Goal: Feedback & Contribution: Submit feedback/report problem

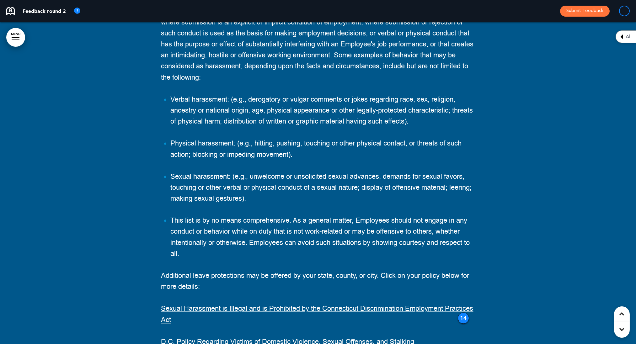
scroll to position [28277, 0]
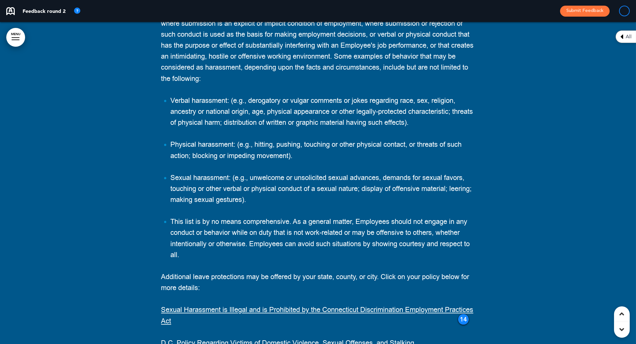
click at [464, 314] on div "14" at bounding box center [463, 319] width 11 height 11
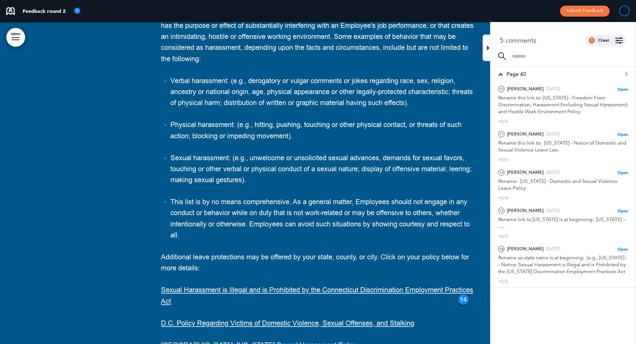
scroll to position [28299, 0]
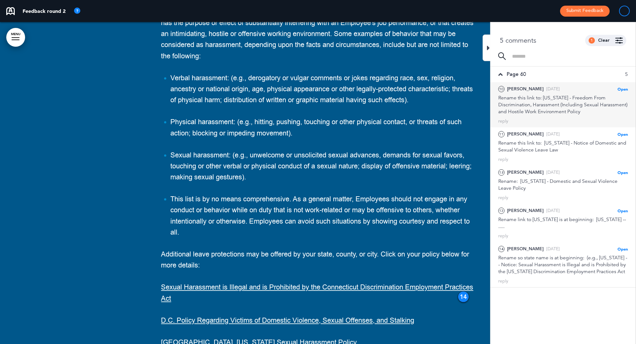
click at [622, 88] on span "Open" at bounding box center [622, 89] width 10 height 5
click at [567, 99] on div "Rename this link to: [US_STATE] - Freedom From Discrimination, Harassment (Incl…" at bounding box center [563, 104] width 130 height 21
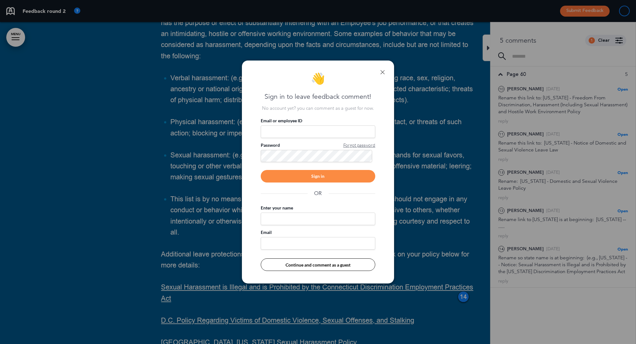
type input "**********"
click at [327, 175] on div "Sign in" at bounding box center [318, 176] width 114 height 13
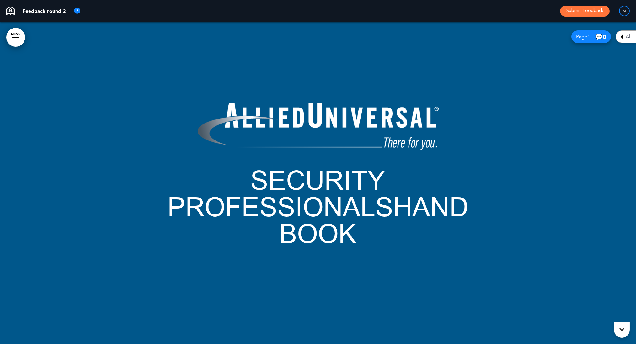
click at [626, 37] on span "All" at bounding box center [629, 36] width 6 height 5
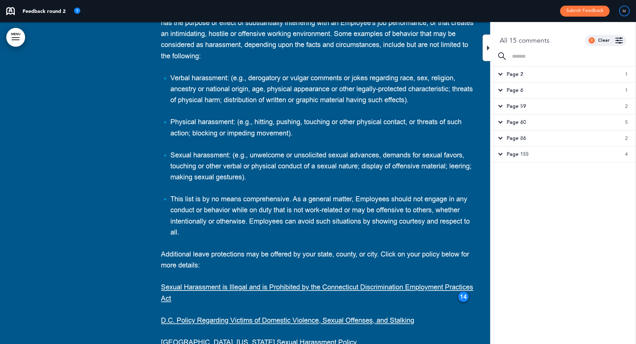
click at [515, 73] on span "Page 2" at bounding box center [515, 74] width 16 height 7
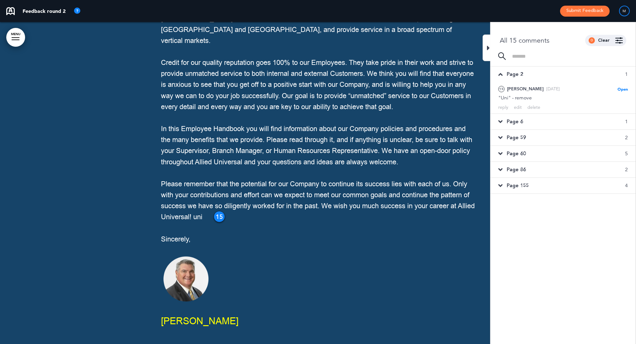
scroll to position [595, 0]
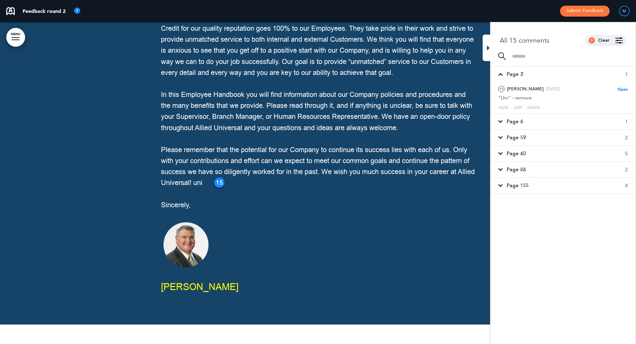
click at [518, 120] on span "Page 6" at bounding box center [515, 121] width 16 height 7
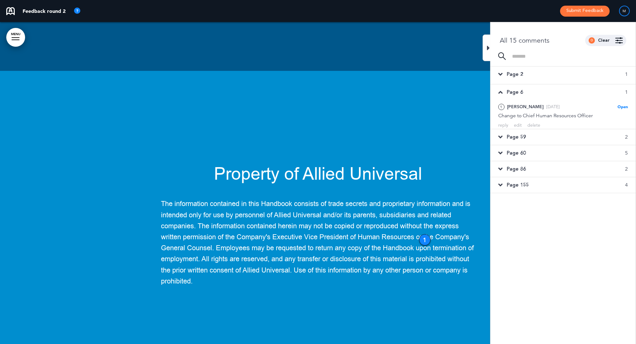
scroll to position [1710, 0]
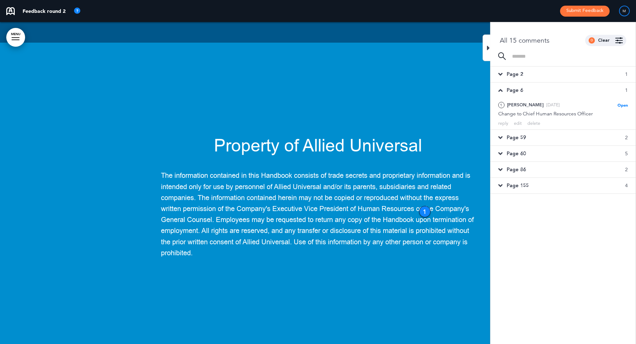
click at [516, 134] on span "Page 59" at bounding box center [516, 137] width 19 height 7
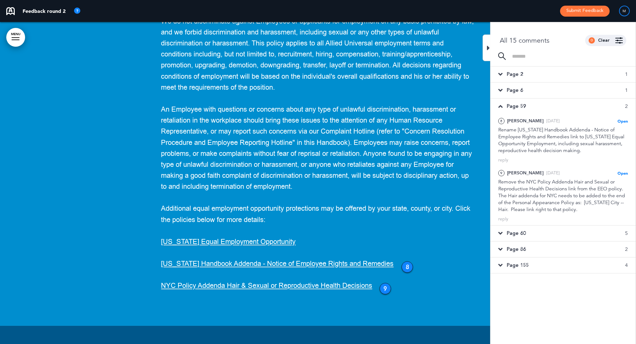
scroll to position [27722, 0]
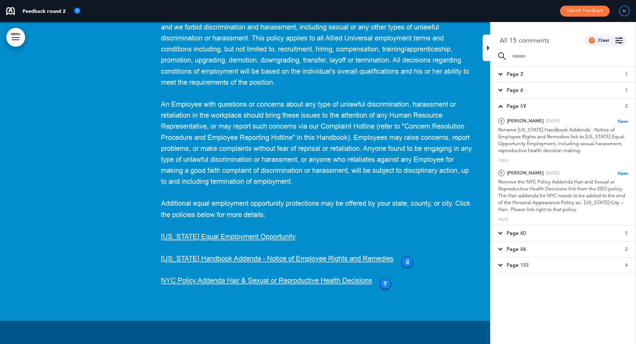
click at [312, 232] on p "[US_STATE] Equal Employment Opportunity" at bounding box center [318, 237] width 314 height 11
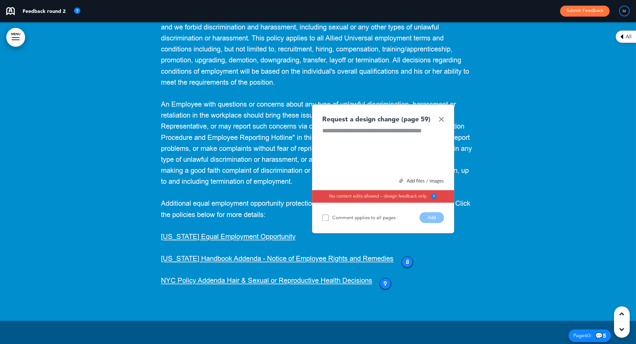
click at [618, 32] on div "All" at bounding box center [625, 36] width 20 height 13
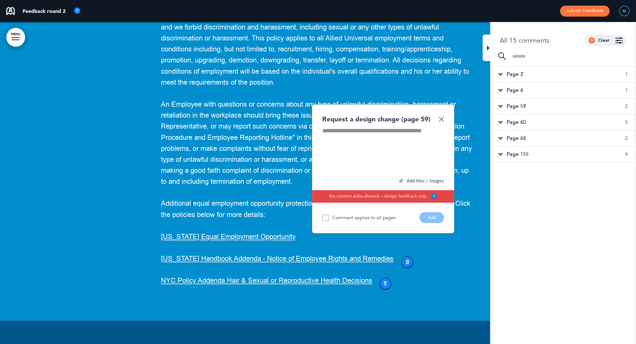
click at [519, 122] on span "Page 60" at bounding box center [516, 122] width 19 height 7
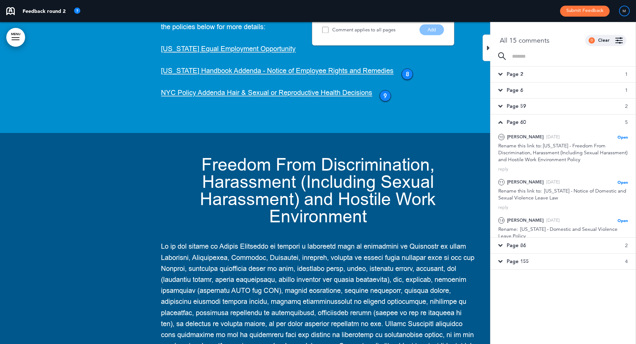
scroll to position [27927, 0]
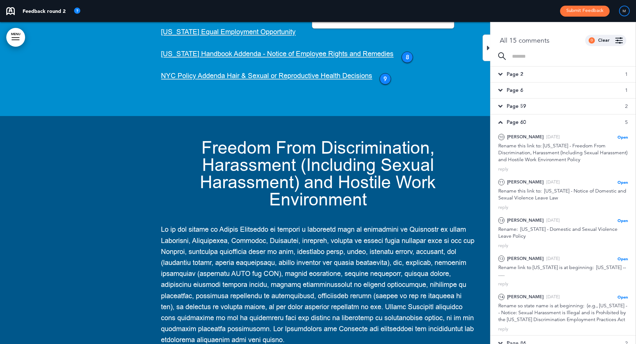
click at [537, 117] on div "Page 60 5" at bounding box center [562, 122] width 145 height 16
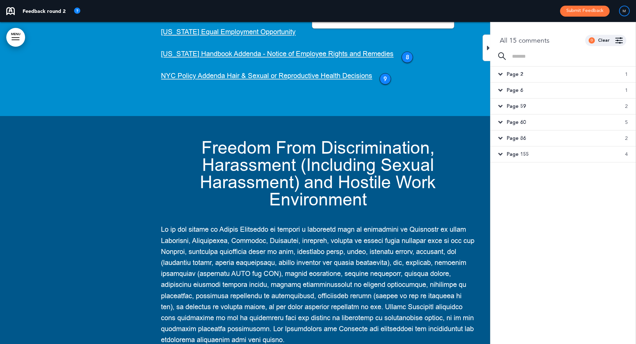
click at [539, 106] on div "Page 59 2" at bounding box center [562, 107] width 145 height 16
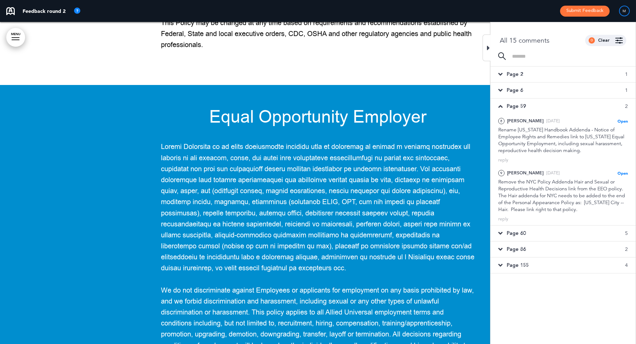
scroll to position [27428, 0]
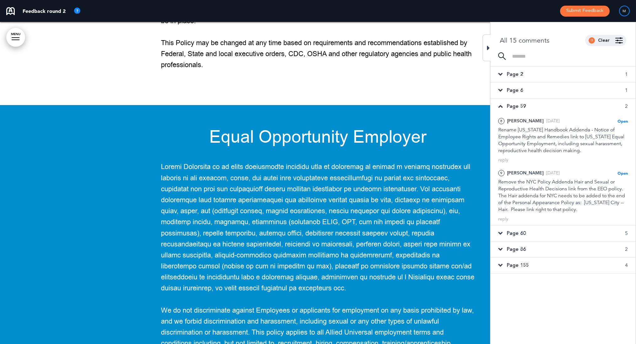
click at [514, 93] on span "Page 6" at bounding box center [515, 90] width 16 height 7
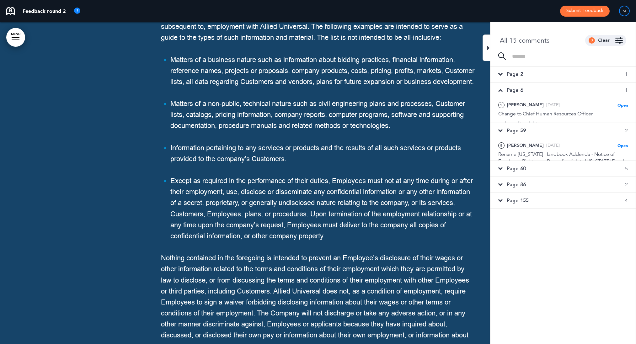
scroll to position [1710, 0]
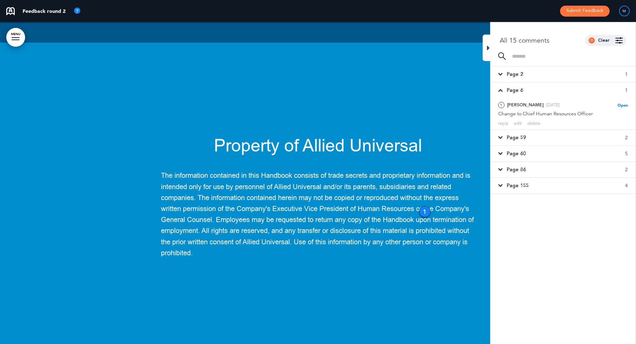
click at [516, 138] on span "Page 59" at bounding box center [516, 137] width 19 height 7
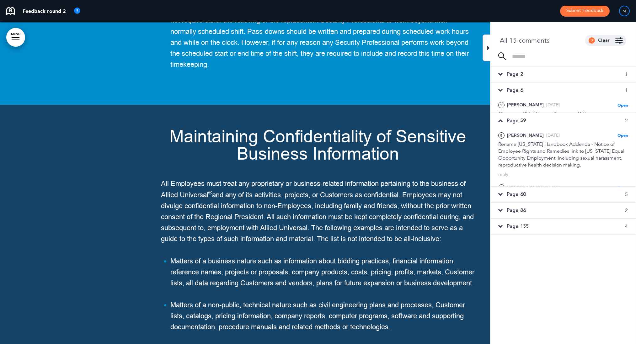
scroll to position [27428, 0]
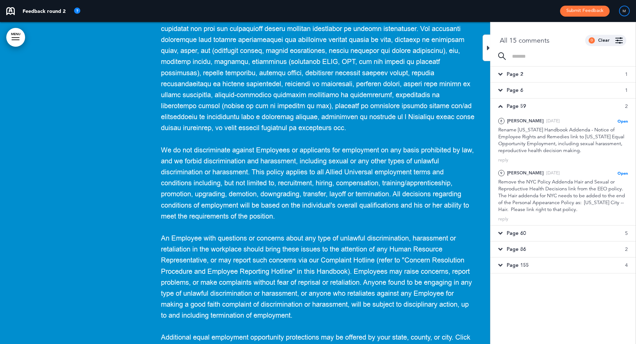
scroll to position [27605, 0]
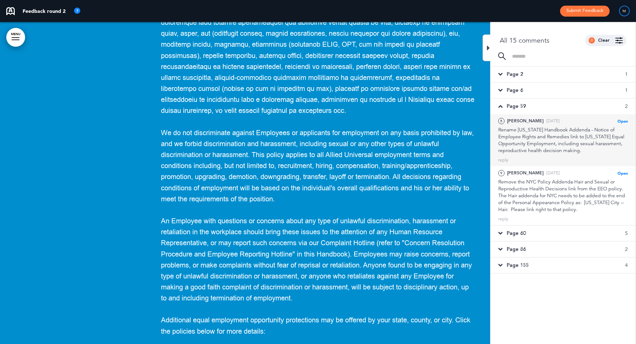
click at [557, 127] on div "Rename [US_STATE] Handbook Addenda - Notice of Employee Rights and Remedies lin…" at bounding box center [563, 140] width 130 height 28
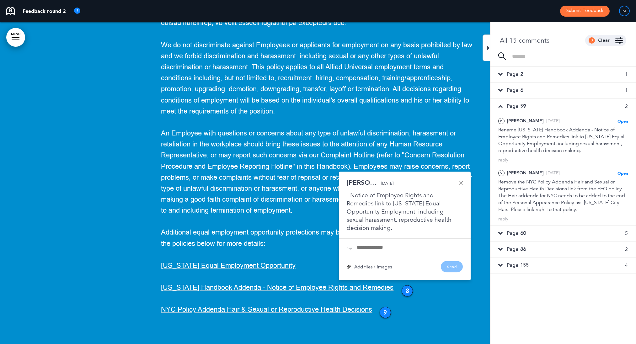
scroll to position [8, 0]
click at [373, 245] on input "text" at bounding box center [410, 247] width 106 height 5
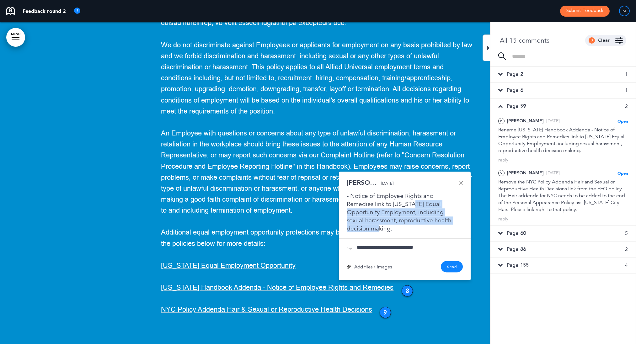
drag, startPoint x: 392, startPoint y: 110, endPoint x: 365, endPoint y: 134, distance: 36.2
click at [365, 191] on div "Rename [US_STATE] Handbook Addenda - Notice of Employee Rights and Remedies lin…" at bounding box center [405, 211] width 116 height 41
copy div "Equal Opportunity Employment, including sexual harassment, reproductive health …"
click at [388, 245] on input "**********" at bounding box center [410, 247] width 106 height 5
drag, startPoint x: 384, startPoint y: 153, endPoint x: 425, endPoint y: 152, distance: 41.7
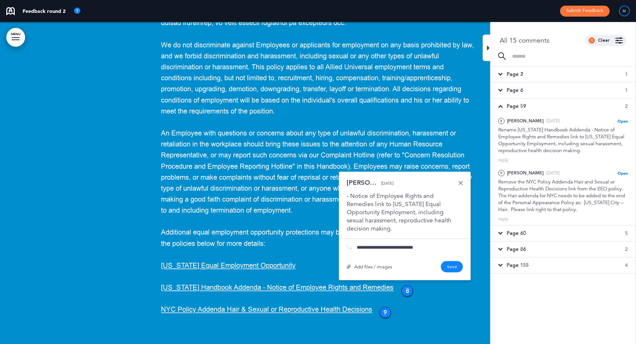
click at [425, 245] on input "**********" at bounding box center [410, 247] width 106 height 5
paste input "**********"
click at [418, 245] on input "**********" at bounding box center [410, 247] width 106 height 5
drag, startPoint x: 433, startPoint y: 152, endPoint x: 320, endPoint y: 153, distance: 112.3
click at [320, 153] on div "Equal Opportunity Employer We do not discriminate against Employees or applican…" at bounding box center [318, 95] width 636 height 510
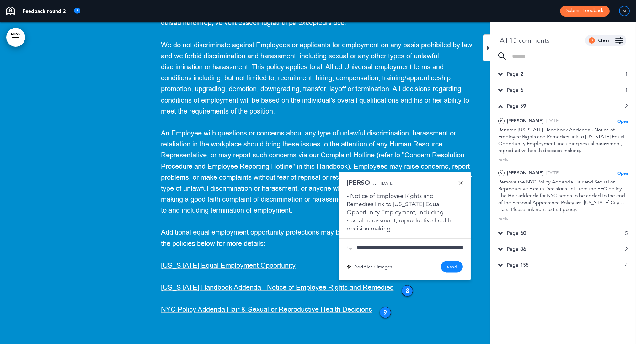
click at [357, 245] on input "**********" at bounding box center [410, 247] width 106 height 5
click at [408, 172] on div "**********" at bounding box center [405, 226] width 132 height 109
click at [358, 245] on input "**********" at bounding box center [410, 247] width 106 height 5
type input "**********"
drag, startPoint x: 357, startPoint y: 153, endPoint x: 487, endPoint y: 155, distance: 130.5
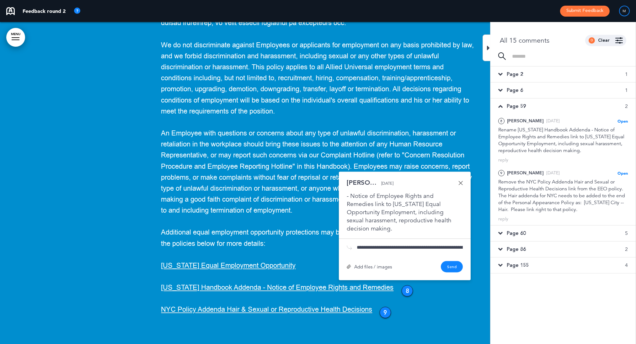
click at [487, 155] on div "Equal Opportunity Employer We do not discriminate against Employees or applican…" at bounding box center [318, 95] width 636 height 510
click at [460, 181] on link at bounding box center [460, 183] width 4 height 4
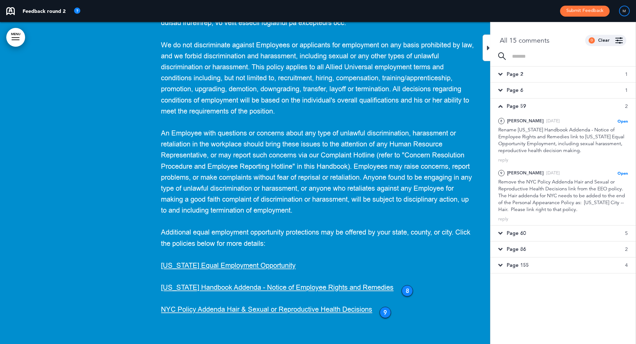
click at [289, 260] on p "[US_STATE] Equal Employment Opportunity" at bounding box center [318, 265] width 314 height 11
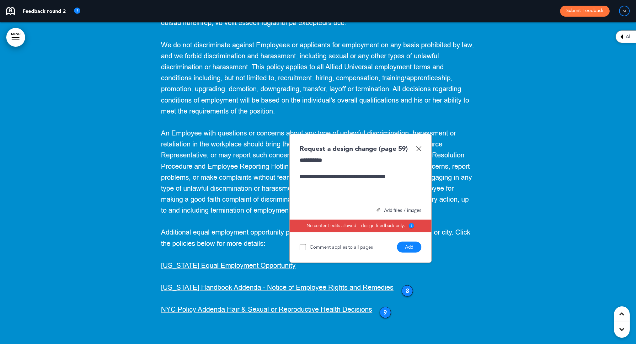
click at [410, 242] on button "Add" at bounding box center [409, 247] width 24 height 11
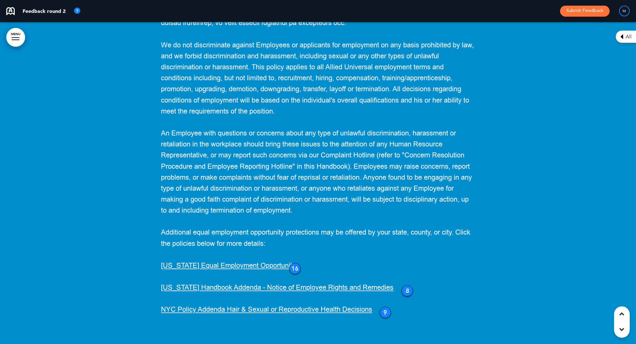
click at [373, 283] on span "[US_STATE] Handbook Addenda - Notice of Employee Rights and Remedies" at bounding box center [277, 287] width 232 height 9
click at [414, 282] on p "[US_STATE] Handbook Addenda - Notice of Employee Rights and Remedies" at bounding box center [318, 287] width 314 height 11
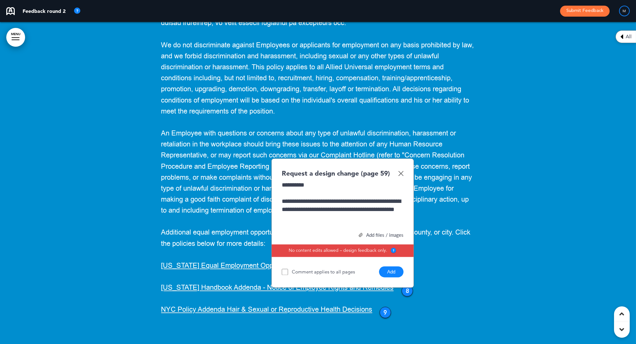
click at [286, 197] on div "**********" at bounding box center [343, 209] width 122 height 24
click at [393, 266] on button "Add" at bounding box center [391, 271] width 24 height 11
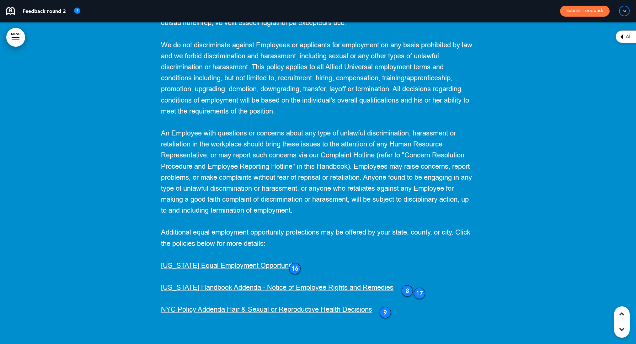
click at [391, 304] on p "﻿NYC Policy Addenda Hair & Sexual or Reproductive Health Decisions" at bounding box center [318, 309] width 314 height 11
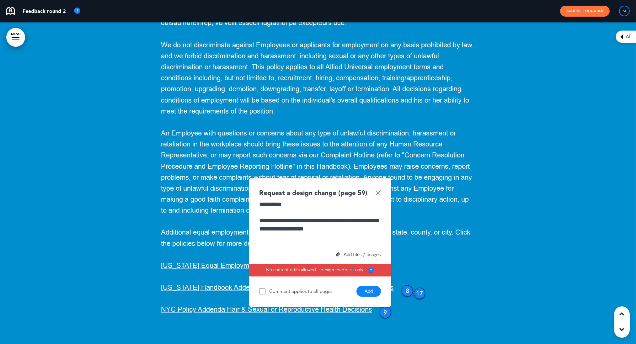
click at [368, 286] on button "Add" at bounding box center [368, 291] width 24 height 11
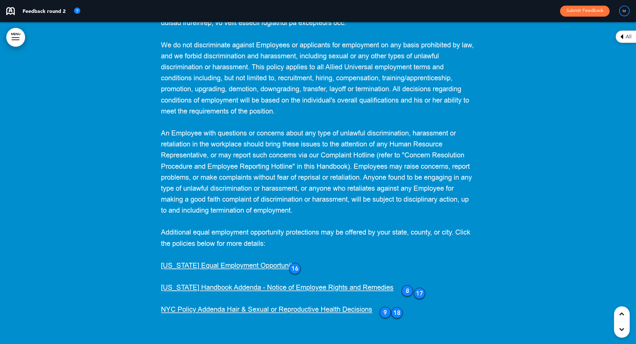
click at [421, 288] on div "17" at bounding box center [419, 293] width 11 height 11
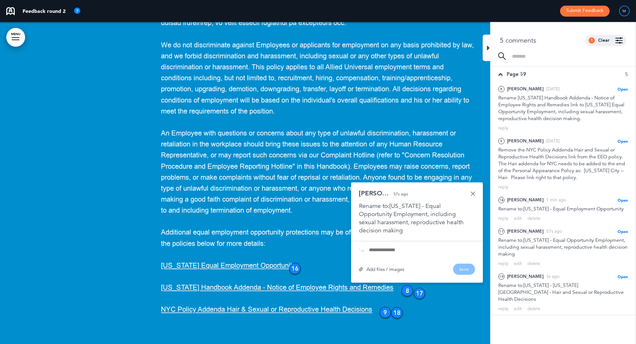
click at [398, 307] on div "18" at bounding box center [396, 312] width 11 height 11
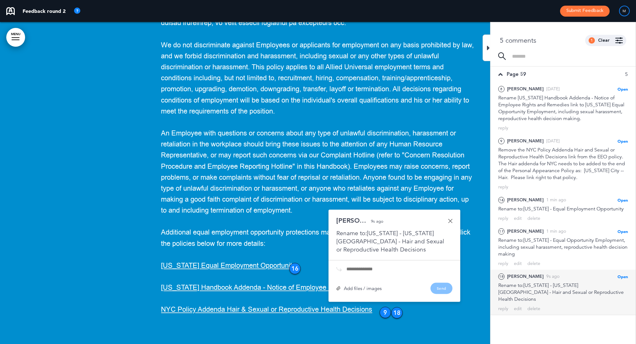
click at [384, 307] on div "9" at bounding box center [385, 312] width 11 height 11
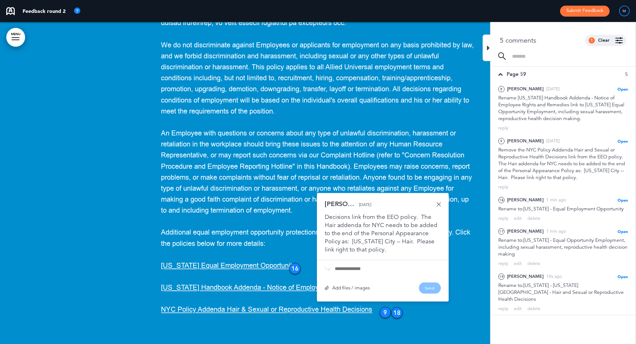
scroll to position [16, 0]
click at [398, 307] on div "18" at bounding box center [396, 312] width 11 height 11
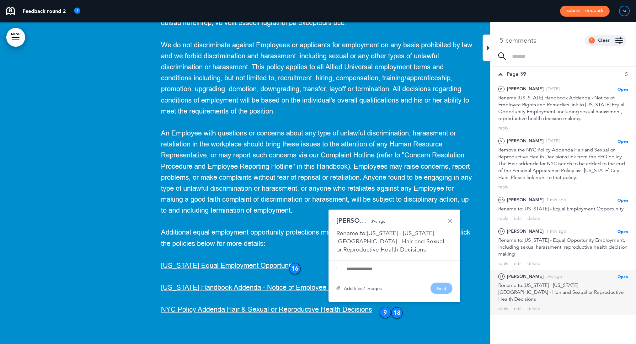
click at [402, 229] on div "Rename to:New York - New York City - Hair and Sexual or Reproductive Health Dec…" at bounding box center [394, 241] width 116 height 24
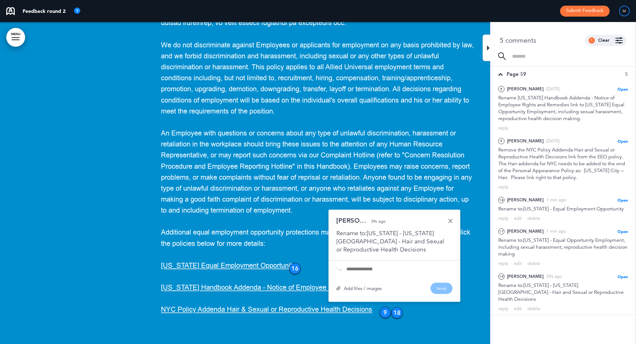
click at [369, 229] on div "Rename to:New York - New York City - Hair and Sexual or Reproductive Health Dec…" at bounding box center [394, 241] width 116 height 24
click at [449, 219] on link at bounding box center [450, 221] width 4 height 4
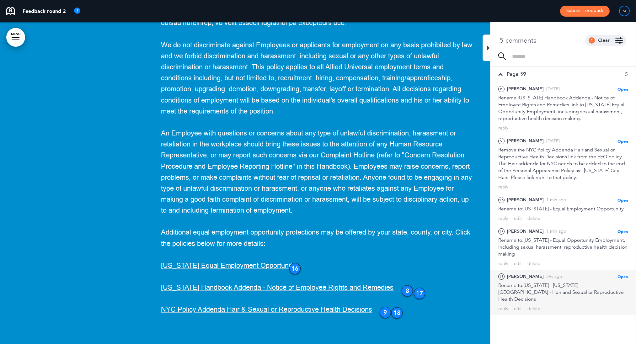
click at [577, 282] on div "Rename to:New York - New York City - Hair and Sexual or Reproductive Health Dec…" at bounding box center [563, 292] width 130 height 21
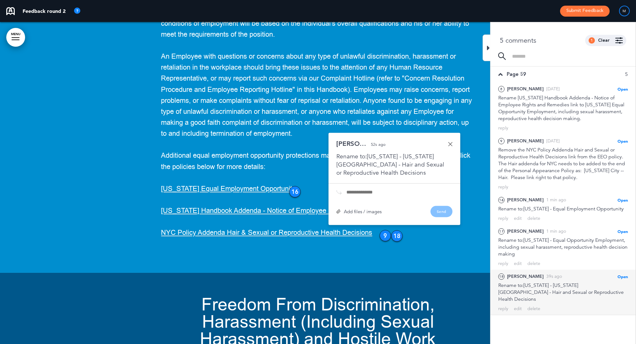
scroll to position [27777, 0]
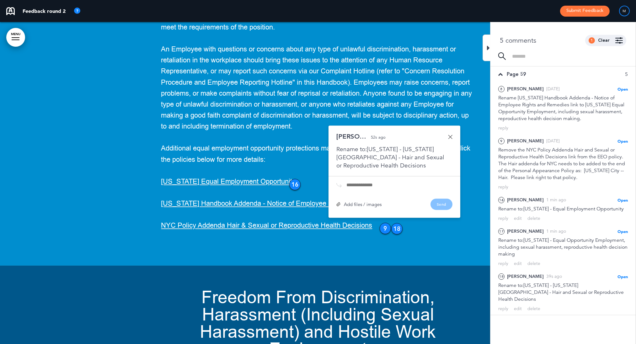
click at [363, 183] on input "text" at bounding box center [399, 185] width 106 height 5
click at [365, 145] on div "Rename to:New York - New York City - Hair and Sexual or Reproductive Health Dec…" at bounding box center [394, 157] width 116 height 24
drag, startPoint x: 376, startPoint y: 55, endPoint x: 419, endPoint y: 67, distance: 44.8
click at [419, 145] on div "Rename to:New York - New York City - Hair and Sexual or Reproductive Health Dec…" at bounding box center [394, 157] width 116 height 24
click at [371, 125] on div "Melinda B. 52s ago Rename to:New York - New York City - Hair and Sexual or Repr…" at bounding box center [394, 171] width 132 height 92
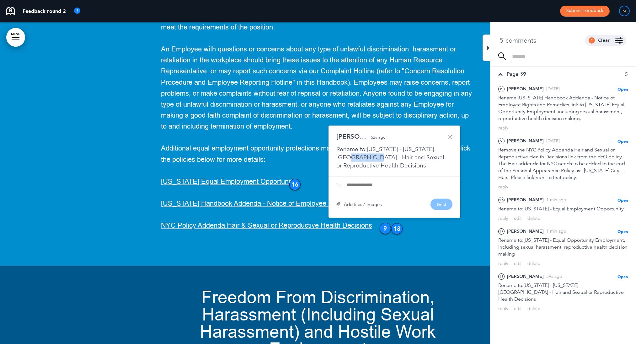
drag, startPoint x: 361, startPoint y: 64, endPoint x: 332, endPoint y: 64, distance: 28.9
click at [332, 125] on div "Melinda B. 52s ago Rename to:New York - New York City - Hair and Sexual or Repr…" at bounding box center [394, 171] width 132 height 92
click at [367, 125] on div "Melinda B. 52s ago Rename to:New York - New York City - Hair and Sexual or Repr…" at bounding box center [394, 171] width 132 height 92
click at [449, 135] on link at bounding box center [450, 137] width 4 height 4
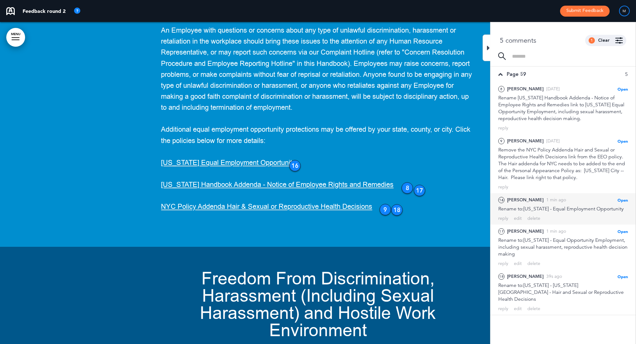
scroll to position [27796, 0]
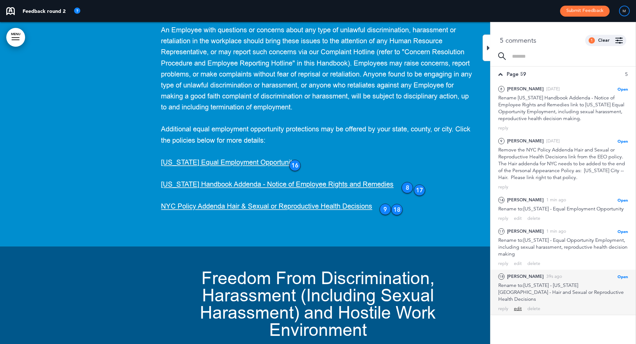
click at [516, 306] on div "edit" at bounding box center [518, 309] width 8 height 6
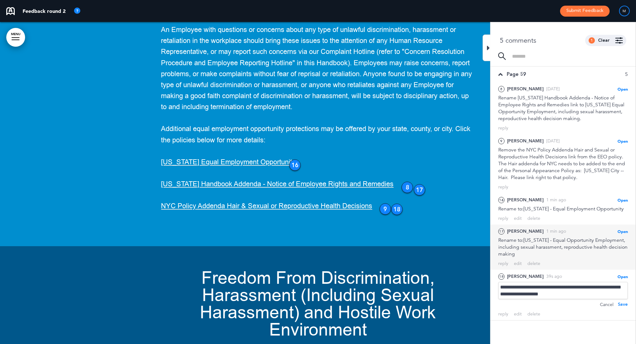
scroll to position [27795, 0]
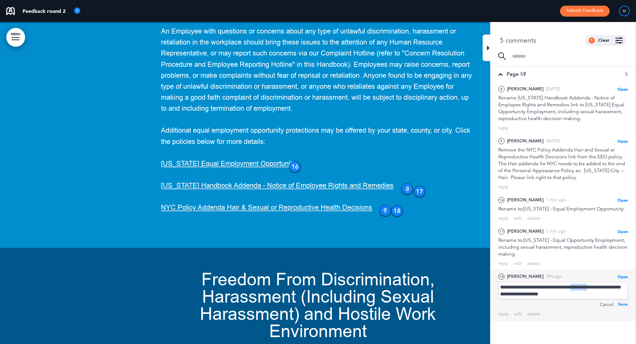
drag, startPoint x: 587, startPoint y: 281, endPoint x: 609, endPoint y: 281, distance: 21.6
click at [609, 282] on div "**********" at bounding box center [563, 290] width 130 height 17
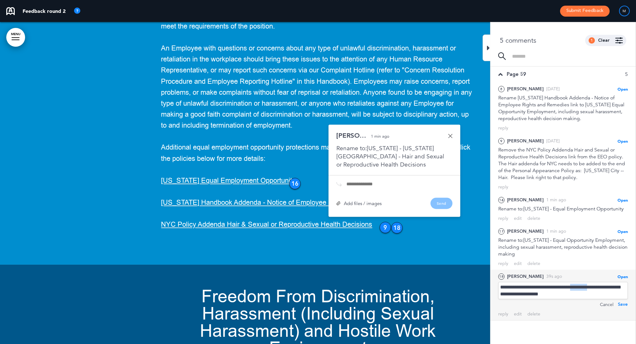
scroll to position [27777, 0]
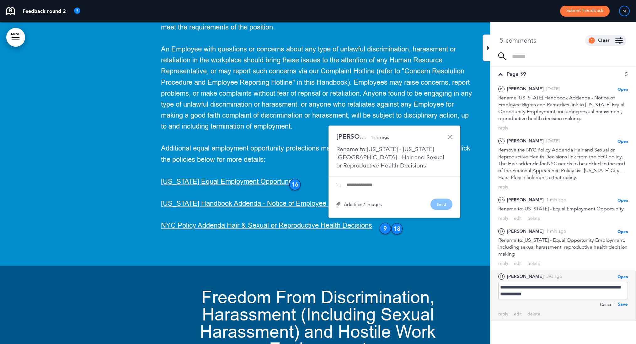
click at [622, 301] on div "Save" at bounding box center [623, 304] width 10 height 7
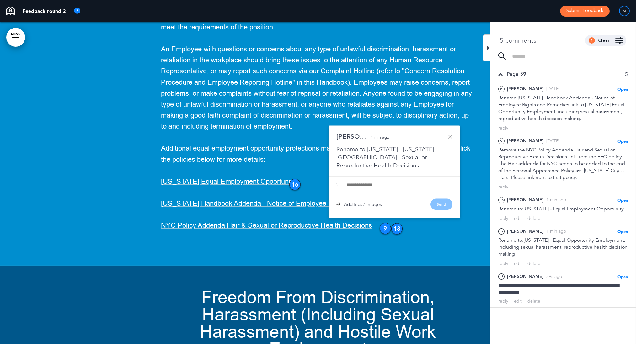
click at [384, 223] on div "9" at bounding box center [385, 228] width 11 height 11
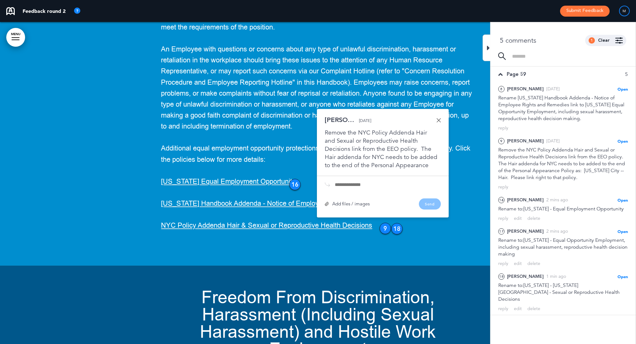
scroll to position [0, 0]
click at [439, 118] on link at bounding box center [438, 120] width 4 height 4
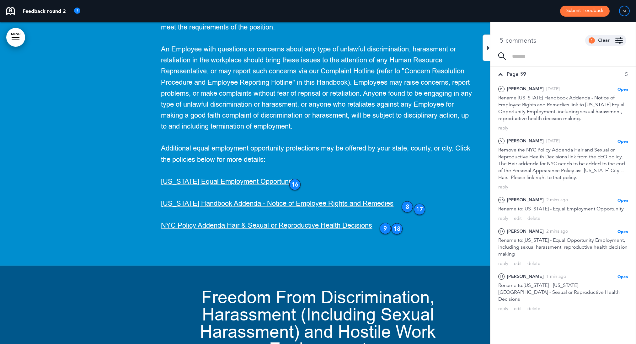
click at [488, 46] on icon at bounding box center [488, 48] width 3 height 8
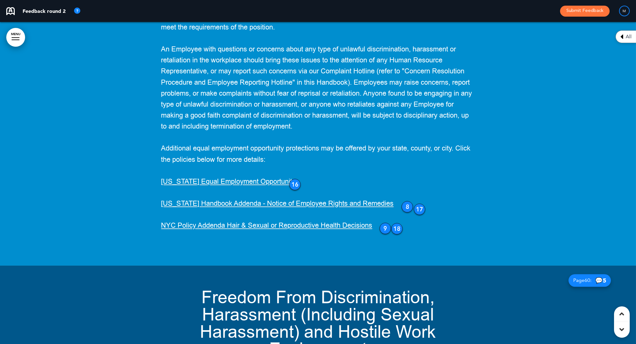
click at [624, 31] on div "All" at bounding box center [625, 36] width 20 height 13
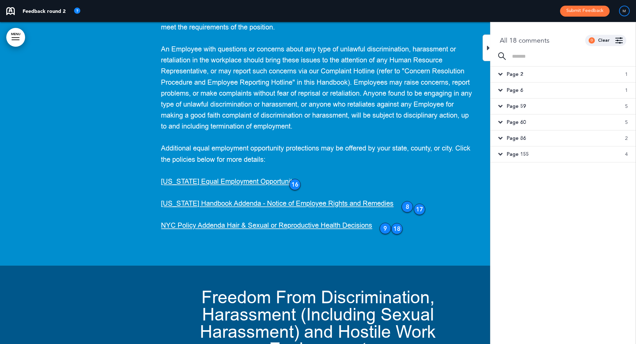
click at [520, 124] on span "Page 60" at bounding box center [516, 122] width 19 height 7
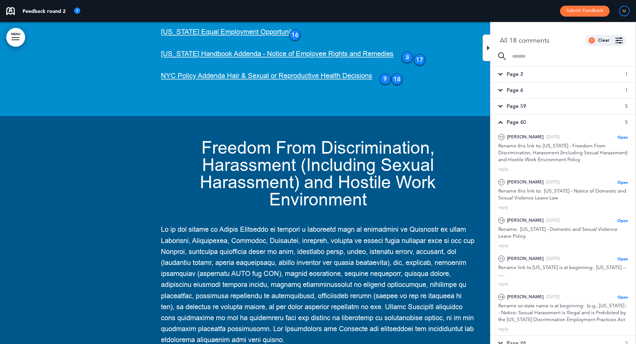
click at [522, 104] on span "Page 59" at bounding box center [516, 106] width 19 height 7
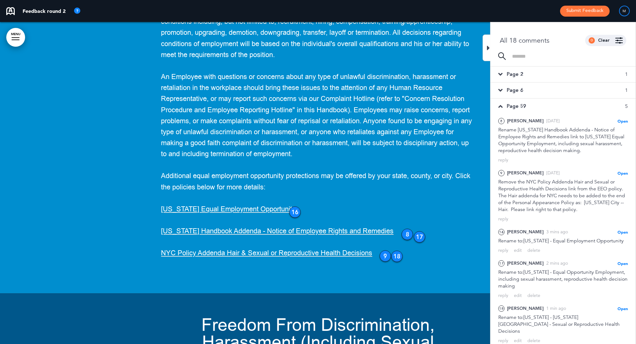
scroll to position [27807, 0]
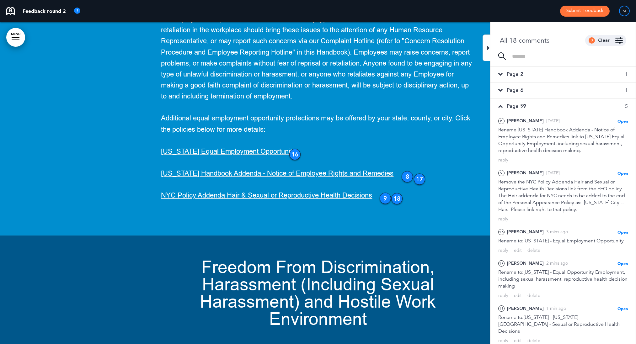
click at [505, 106] on div "Page 59 5" at bounding box center [562, 107] width 145 height 16
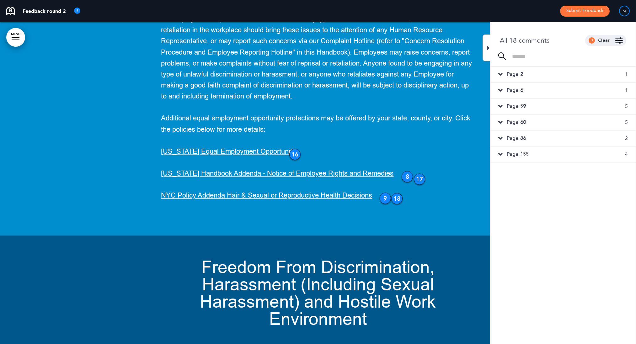
click at [523, 122] on span "Page 60" at bounding box center [516, 122] width 19 height 7
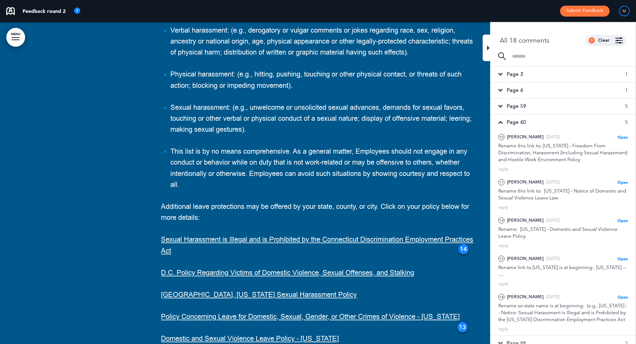
scroll to position [28345, 0]
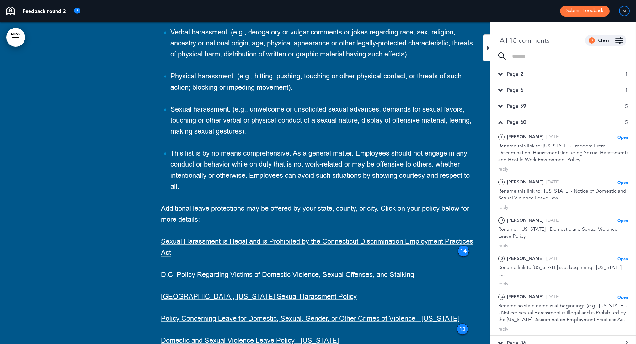
click at [489, 46] on icon at bounding box center [488, 48] width 3 height 8
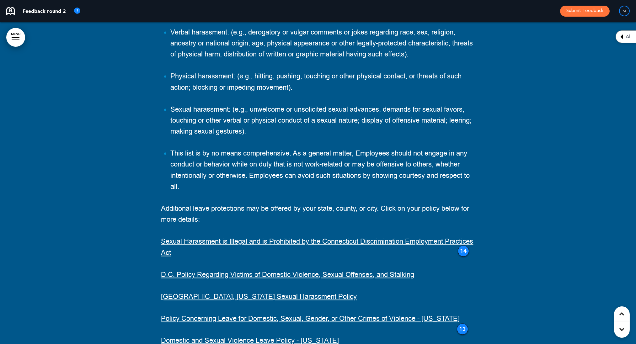
click at [471, 236] on p "Sexual Harassment is Illegal and is Prohibited by the [US_STATE] Discrimination…" at bounding box center [318, 247] width 314 height 22
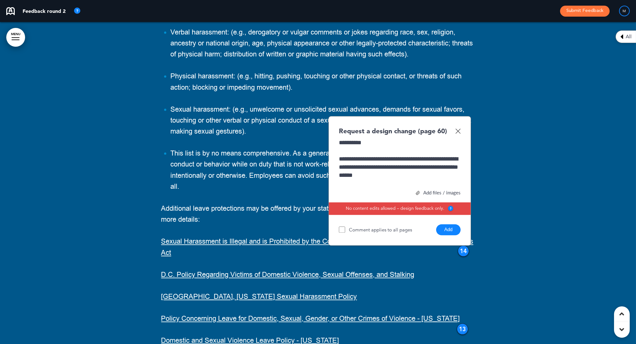
click at [447, 224] on button "Add" at bounding box center [448, 229] width 24 height 11
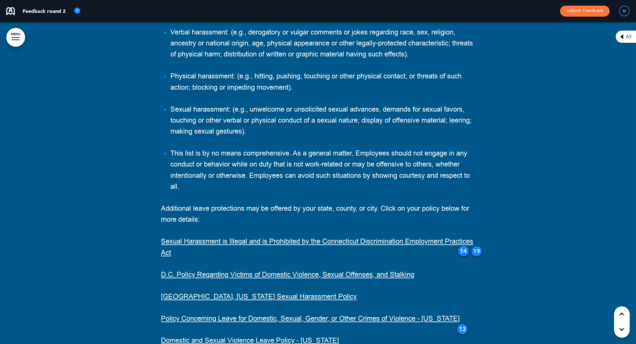
click at [464, 245] on div "14" at bounding box center [463, 250] width 11 height 11
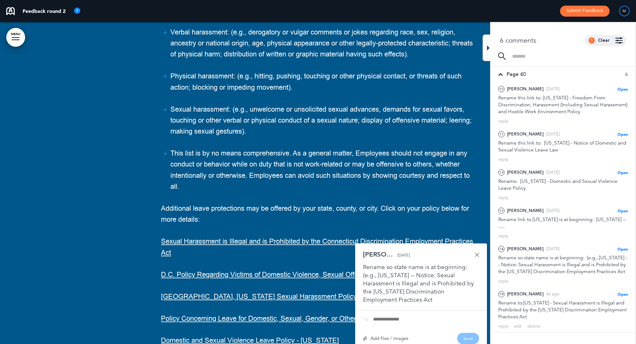
click at [488, 47] on icon at bounding box center [488, 48] width 3 height 8
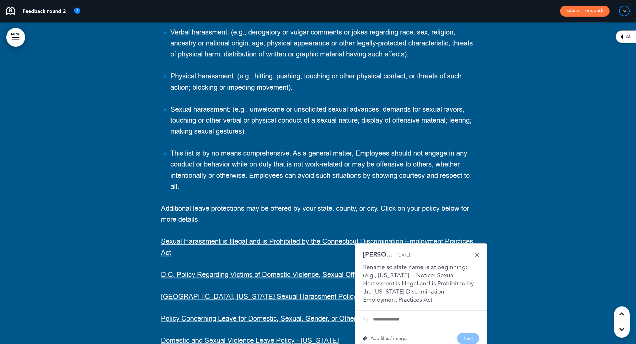
click at [477, 253] on link at bounding box center [477, 255] width 4 height 4
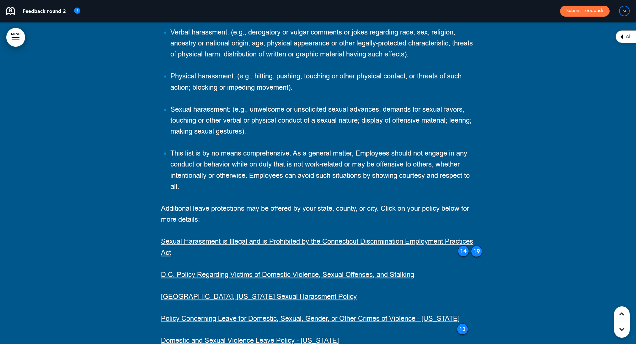
click at [419, 269] on p "D.C. Policy Regarding Victims of Domestic Violence, Sexual Offenses, and Stalki…" at bounding box center [318, 274] width 314 height 11
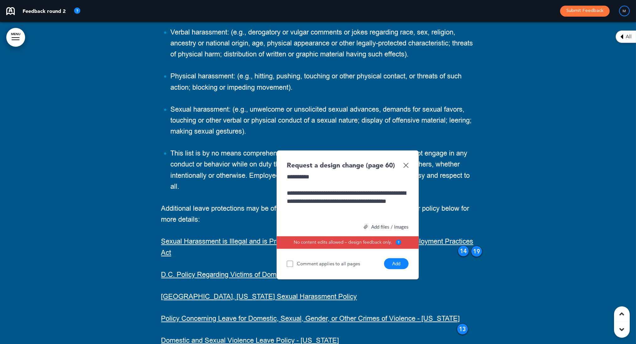
click at [397, 258] on button "Add" at bounding box center [396, 263] width 24 height 11
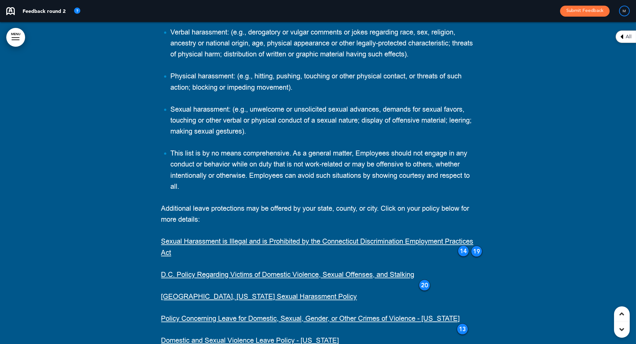
click at [294, 291] on p "[GEOGRAPHIC_DATA], [US_STATE] Sexual Harassment Policy" at bounding box center [318, 296] width 314 height 11
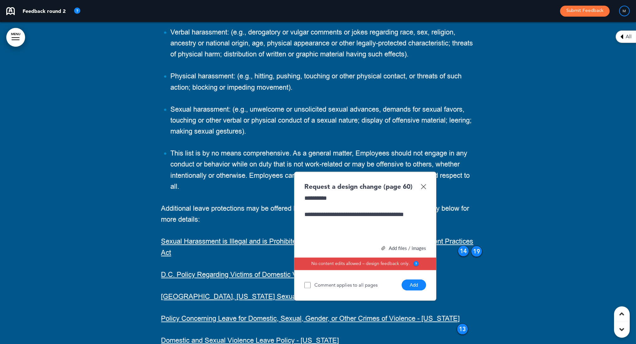
click at [411, 280] on button "Add" at bounding box center [414, 285] width 24 height 11
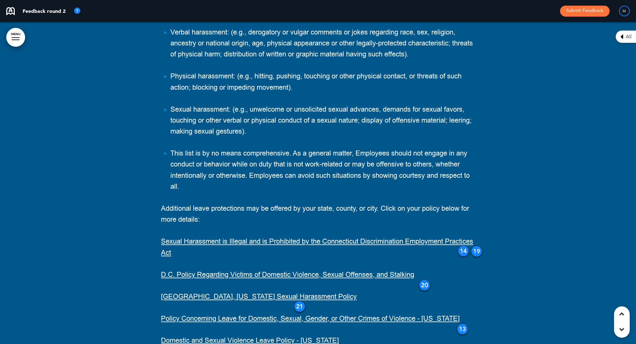
click at [474, 313] on p "Policy Concerning Leave for Domestic, Sexual, Gender, or Other Crimes of Violen…" at bounding box center [318, 318] width 314 height 11
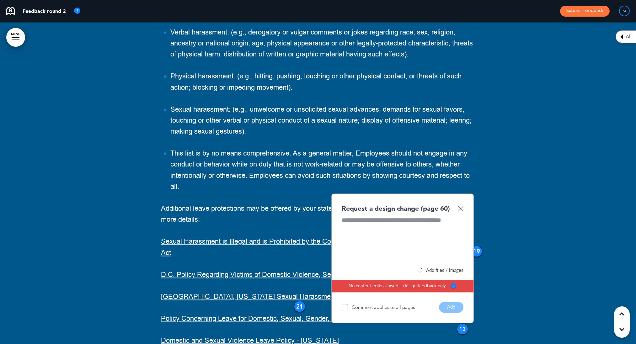
click at [460, 323] on div "13" at bounding box center [462, 328] width 11 height 11
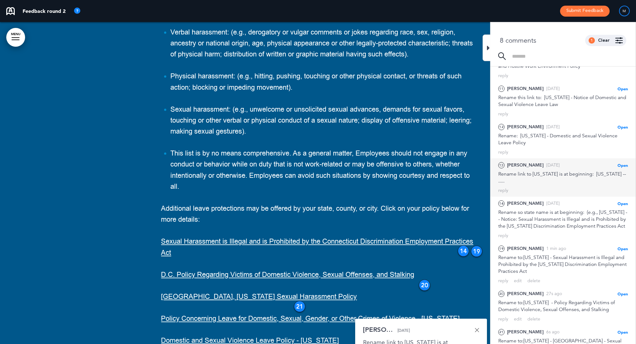
scroll to position [55, 0]
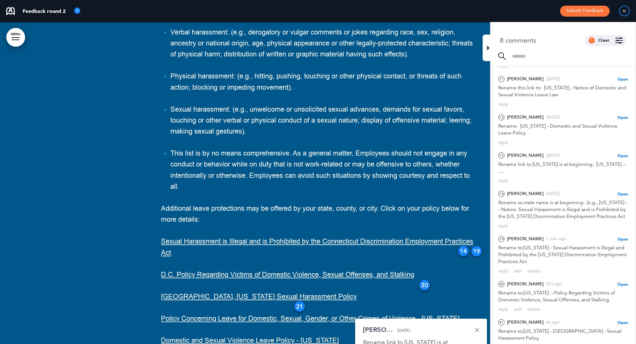
click at [477, 328] on link at bounding box center [477, 330] width 4 height 4
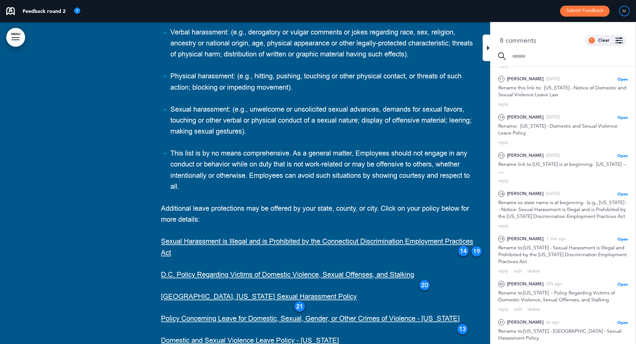
click at [490, 52] on div at bounding box center [486, 48] width 8 height 27
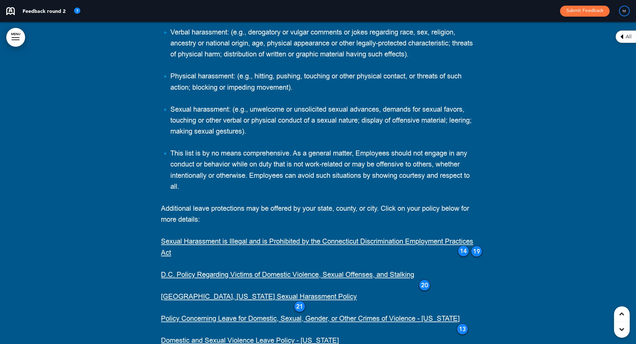
click at [470, 207] on div "Freedom From Discrimination, Harassment (Including Sexual Harassment) and Hosti…" at bounding box center [318, 72] width 314 height 702
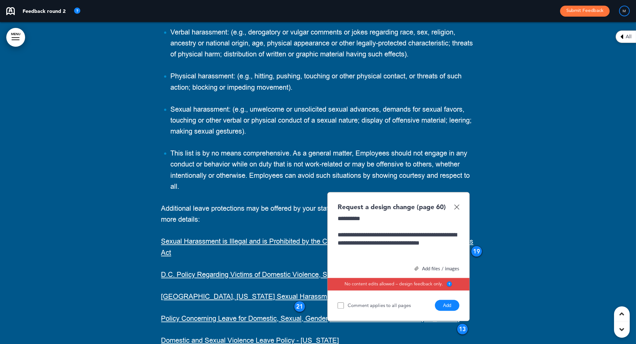
click at [445, 300] on button "Add" at bounding box center [447, 305] width 24 height 11
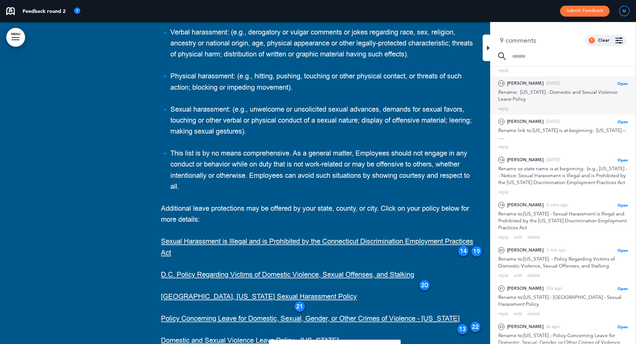
scroll to position [89, 0]
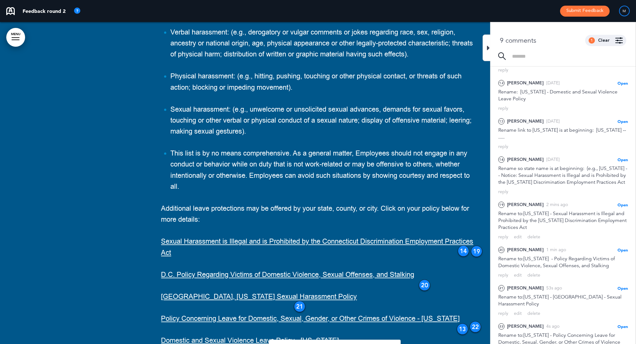
click at [423, 335] on p "Domestic and Sexual Violence Leave Policy - [US_STATE]" at bounding box center [318, 340] width 314 height 11
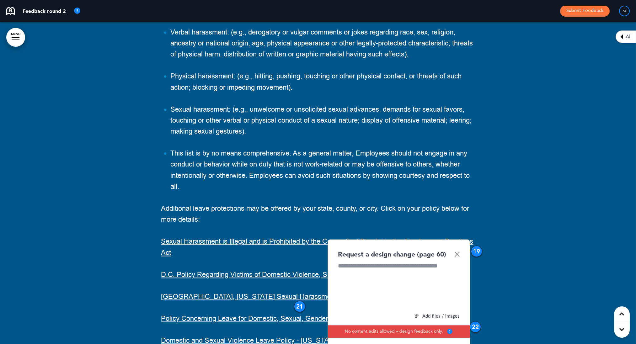
click at [456, 252] on img at bounding box center [456, 254] width 5 height 5
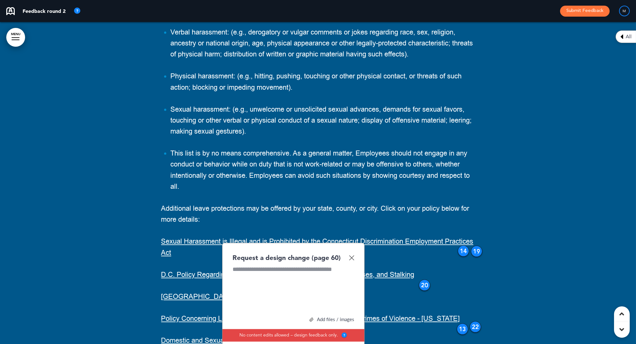
click at [353, 255] on img at bounding box center [351, 257] width 5 height 5
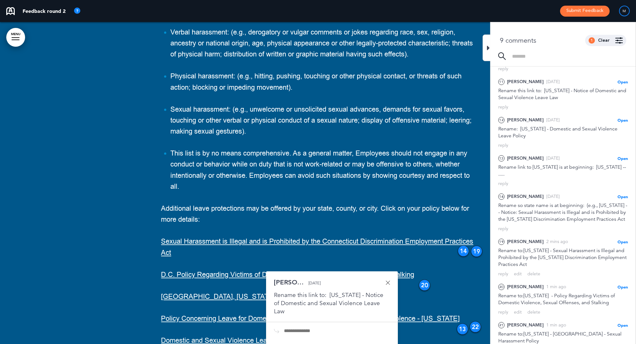
scroll to position [28361, 0]
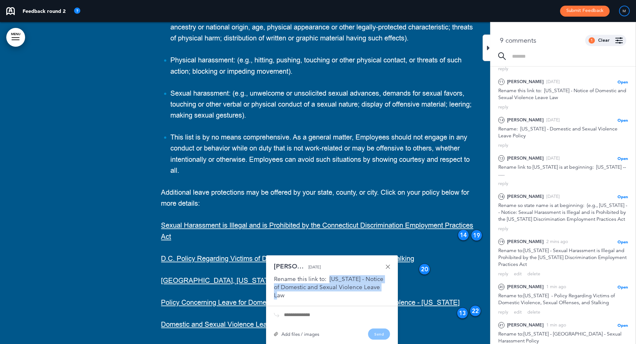
drag, startPoint x: 330, startPoint y: 169, endPoint x: 384, endPoint y: 176, distance: 54.1
click at [384, 275] on div "Rename this link to: [US_STATE] - Notice of Domestic and Sexual Violence Leave …" at bounding box center [332, 287] width 116 height 24
click at [388, 264] on link at bounding box center [388, 266] width 4 height 4
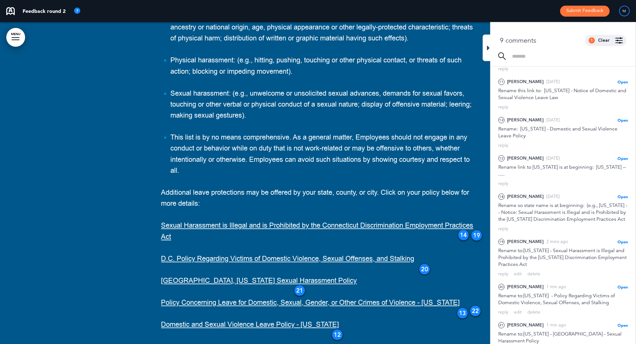
click at [331, 319] on p "Domestic and Sexual Violence Leave Policy - [US_STATE]" at bounding box center [318, 324] width 314 height 11
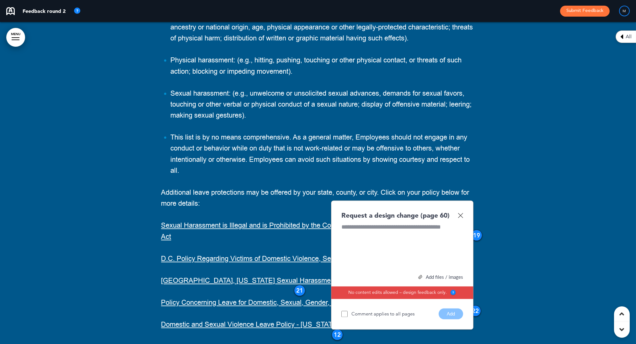
click at [334, 214] on div "Request a design change (page 60) Add files / images Select or drag & drop your…" at bounding box center [402, 265] width 142 height 130
click at [460, 213] on img at bounding box center [460, 215] width 5 height 5
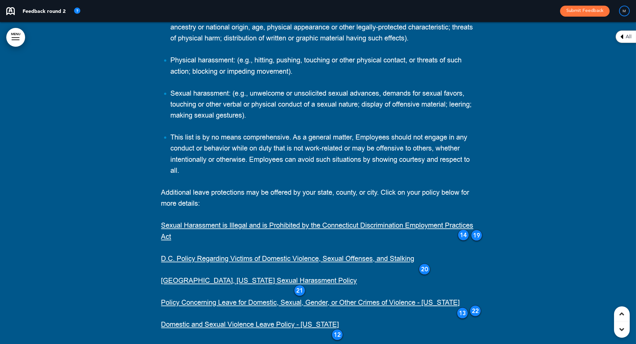
click at [337, 329] on div "12" at bounding box center [337, 334] width 11 height 11
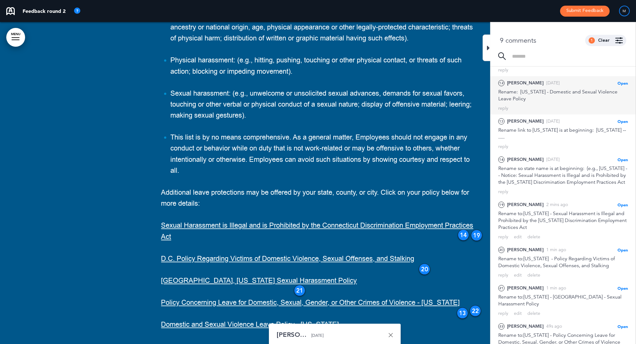
scroll to position [90, 0]
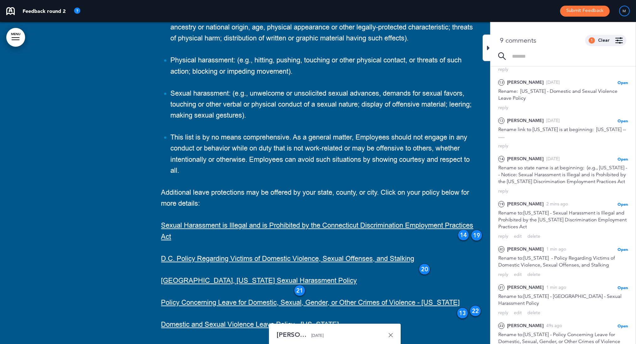
click at [390, 333] on link at bounding box center [390, 335] width 4 height 4
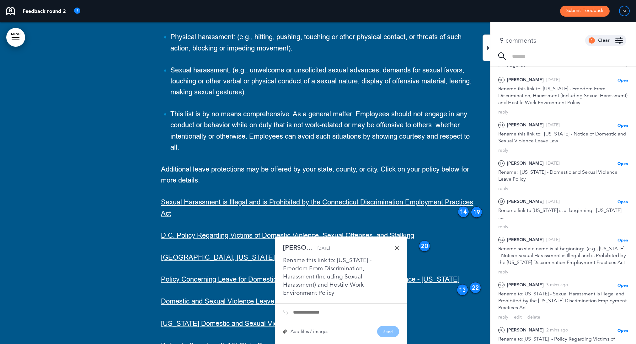
scroll to position [28386, 0]
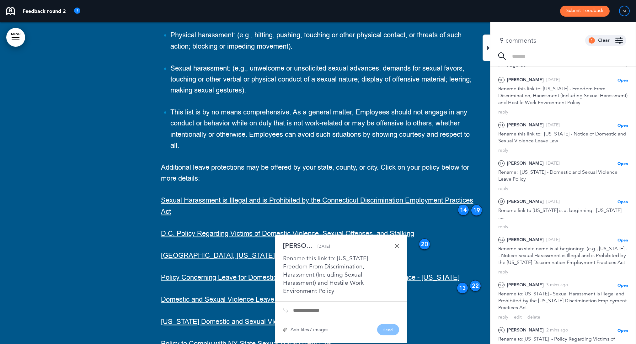
click at [396, 244] on link at bounding box center [397, 246] width 4 height 4
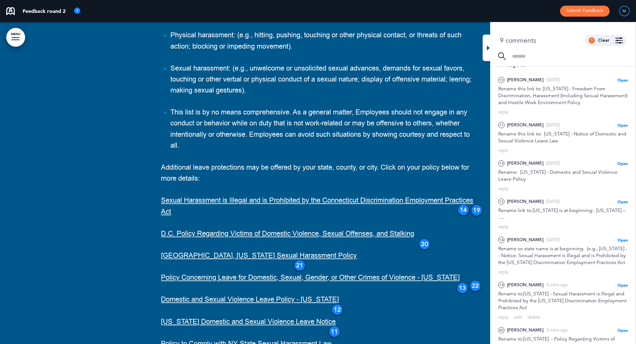
click at [408, 253] on div "Freedom From Discrimination, Harassment (Including Sexual Harassment) and Hosti…" at bounding box center [318, 31] width 314 height 702
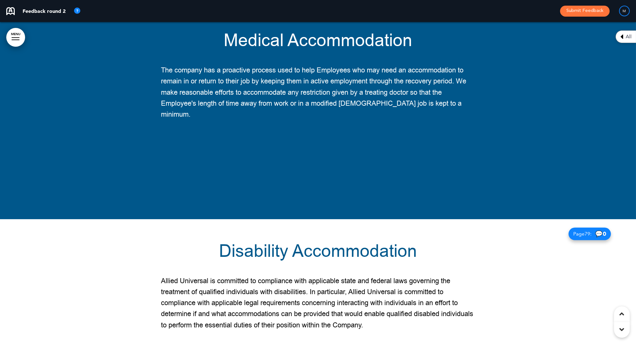
scroll to position [33860, 0]
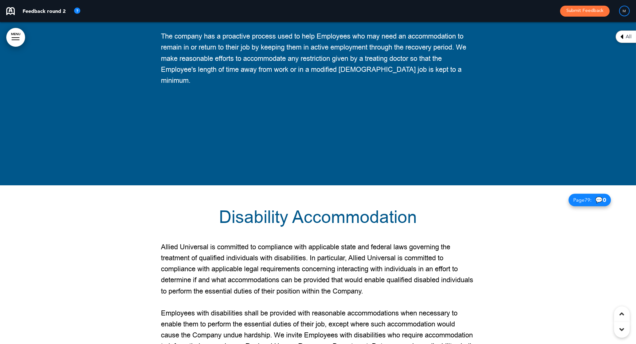
click at [621, 36] on icon at bounding box center [621, 37] width 3 height 8
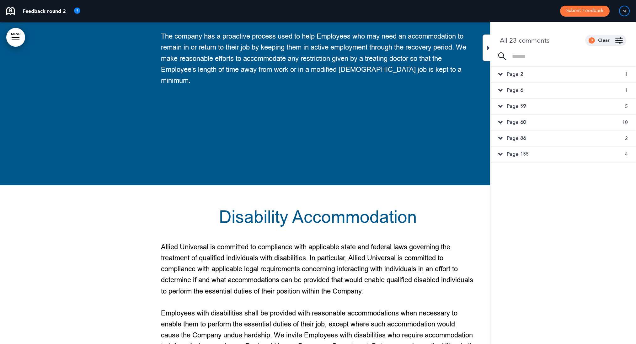
scroll to position [0, 0]
click at [520, 137] on span "Page 86" at bounding box center [516, 138] width 19 height 7
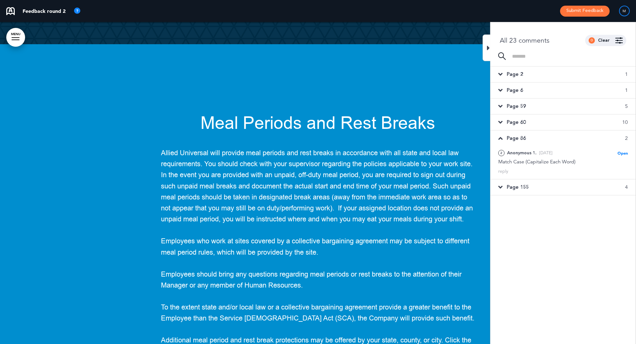
scroll to position [39660, 0]
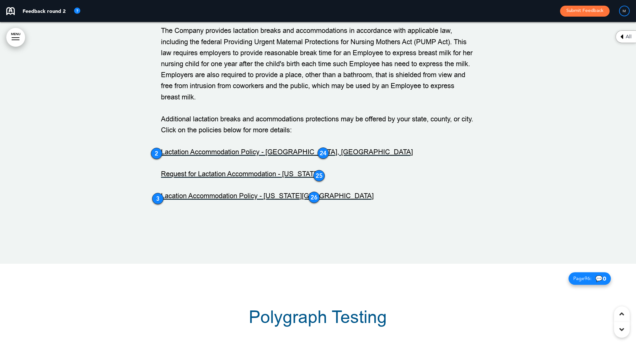
scroll to position [39925, 0]
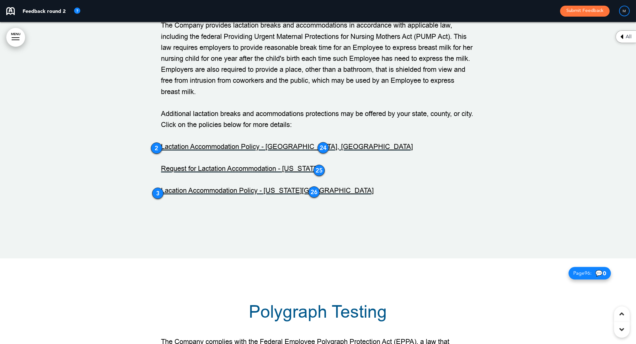
click at [624, 31] on div "All" at bounding box center [625, 36] width 20 height 13
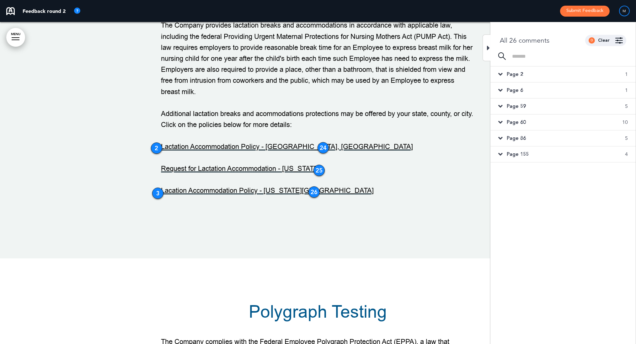
click at [517, 136] on span "Page 86" at bounding box center [516, 138] width 19 height 7
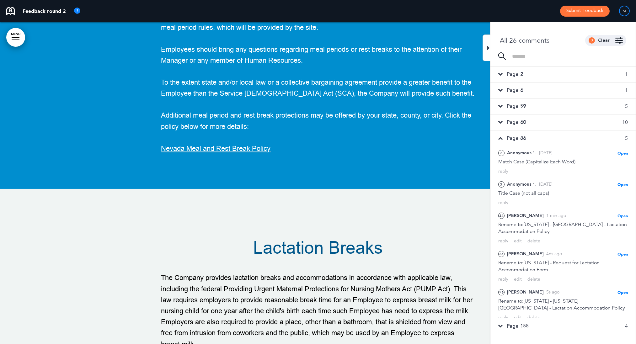
scroll to position [39660, 0]
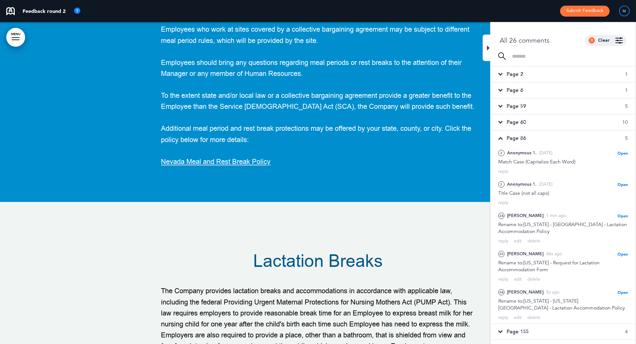
click at [504, 325] on div "Page 155 4" at bounding box center [562, 332] width 145 height 16
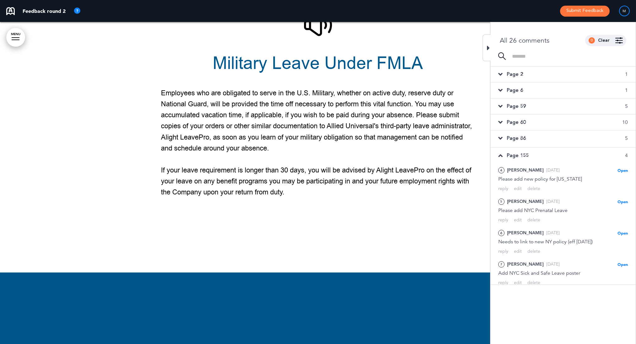
scroll to position [66470, 0]
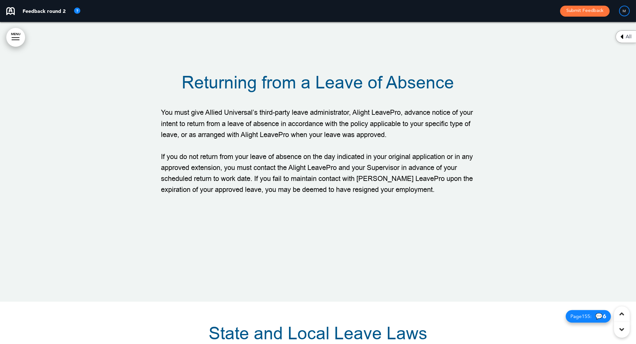
copy div "**********"
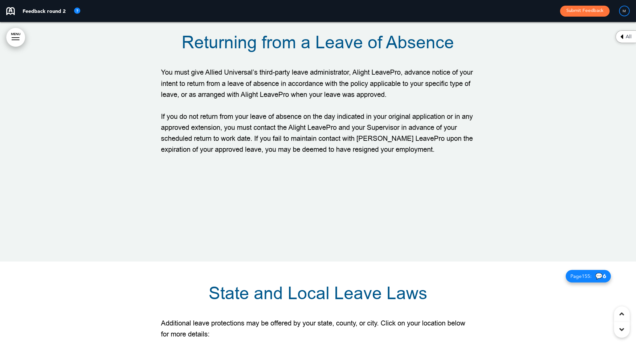
scroll to position [66513, 0]
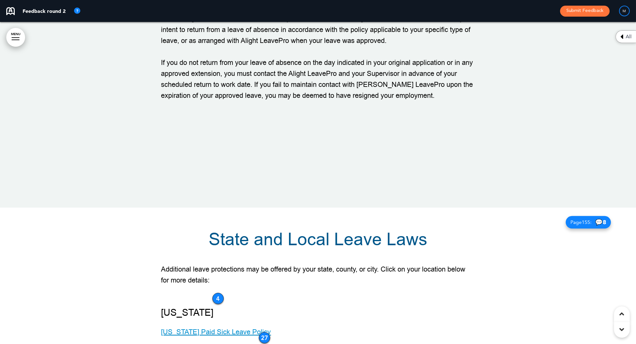
scroll to position [66656, 0]
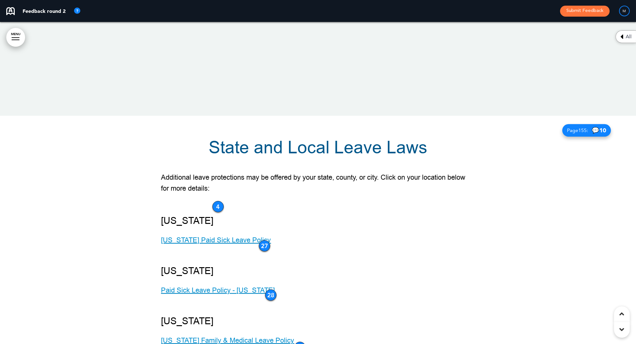
drag, startPoint x: 329, startPoint y: 200, endPoint x: 428, endPoint y: 189, distance: 99.7
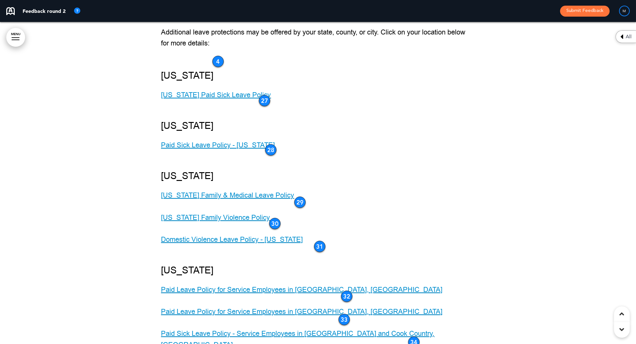
scroll to position [66854, 0]
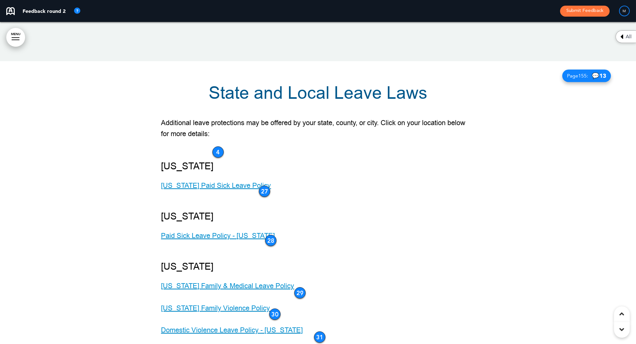
scroll to position [66696, 0]
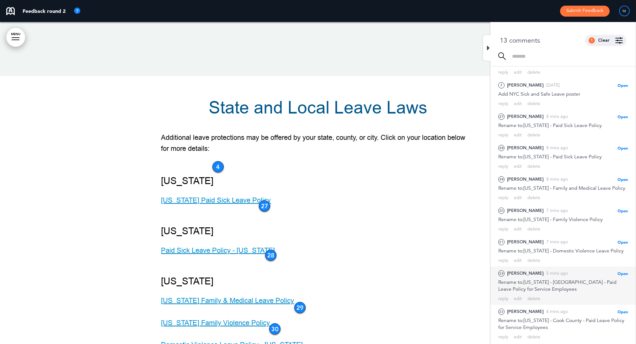
scroll to position [168, 0]
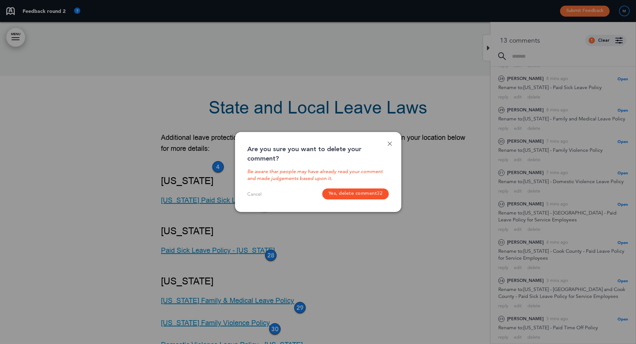
click at [358, 193] on button "Yes, delete comment 32" at bounding box center [355, 194] width 67 height 11
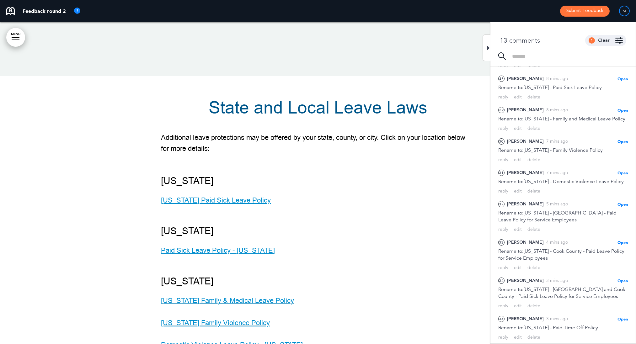
scroll to position [130, 0]
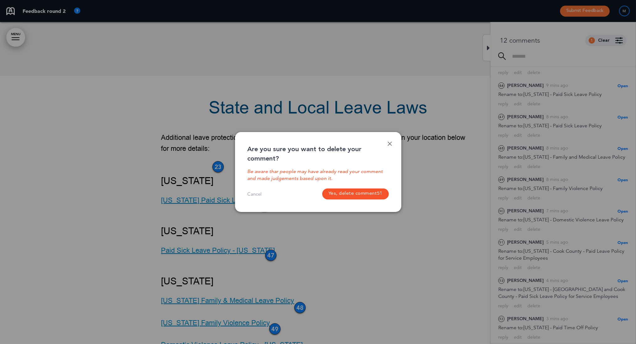
click at [363, 195] on button "Yes, delete comment 51" at bounding box center [355, 194] width 67 height 11
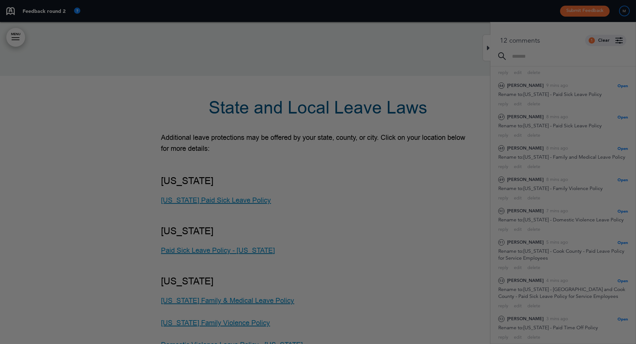
scroll to position [93, 0]
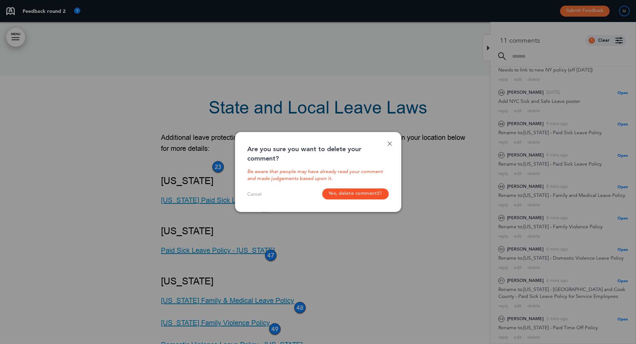
click at [364, 193] on button "Yes, delete comment 51" at bounding box center [355, 194] width 67 height 11
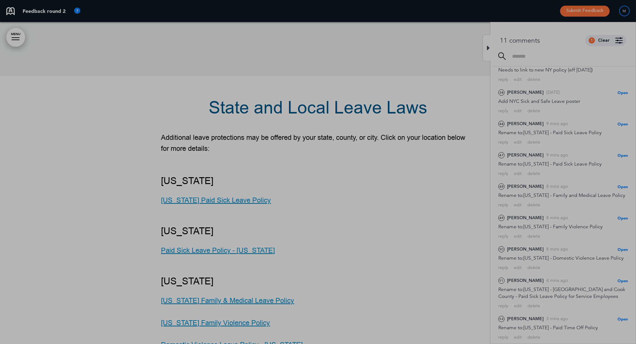
scroll to position [56, 0]
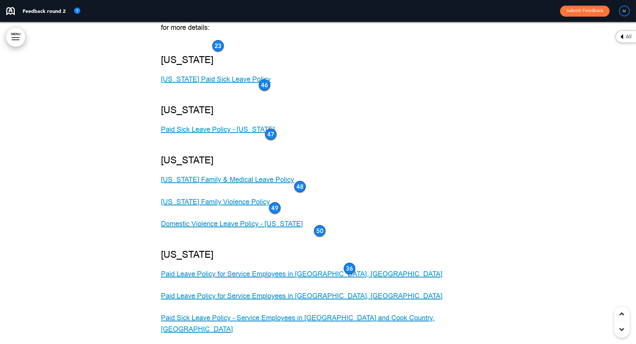
scroll to position [66819, 0]
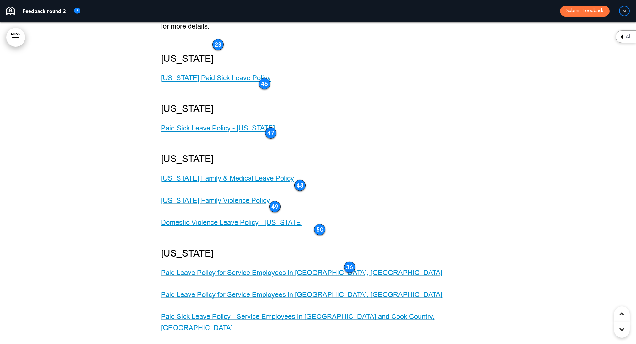
click at [12, 32] on link "MENU" at bounding box center [15, 37] width 19 height 19
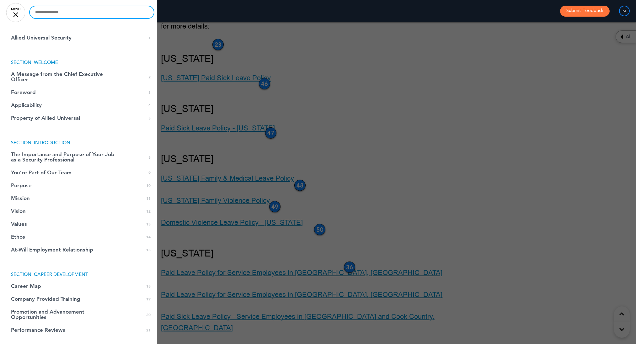
click at [96, 13] on input "text" at bounding box center [92, 12] width 124 height 12
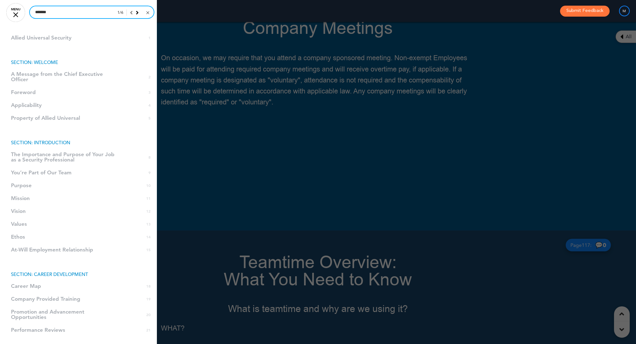
scroll to position [47726, 0]
type input "*******"
click at [137, 12] on icon at bounding box center [137, 13] width 3 height 6
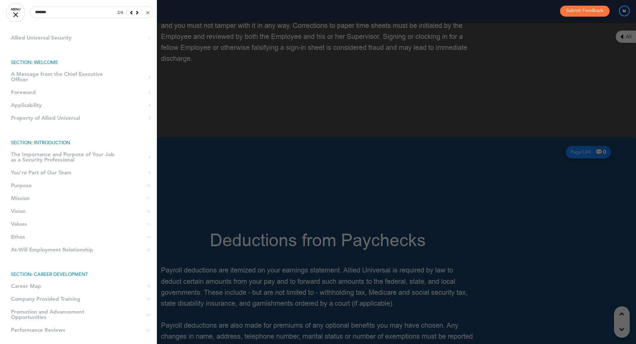
scroll to position [51023, 0]
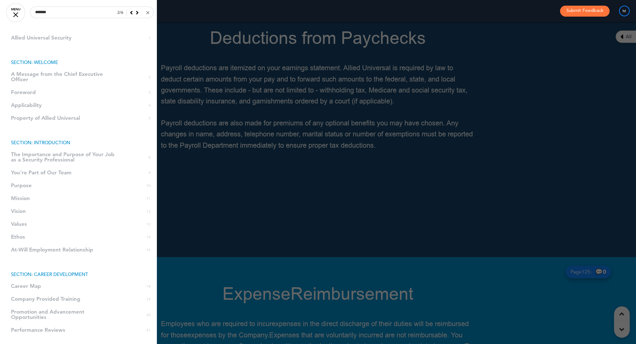
click at [300, 121] on div at bounding box center [318, 172] width 636 height 344
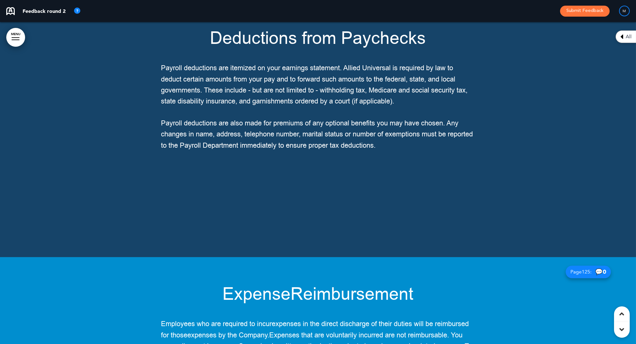
click at [15, 38] on div at bounding box center [16, 37] width 8 height 1
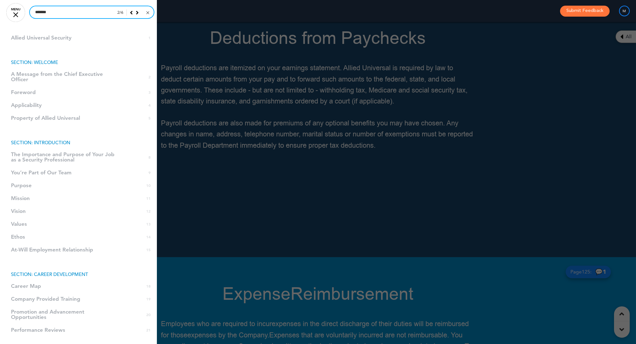
click at [87, 14] on input "*******" at bounding box center [92, 12] width 124 height 12
click at [49, 14] on input "*******" at bounding box center [92, 12] width 124 height 12
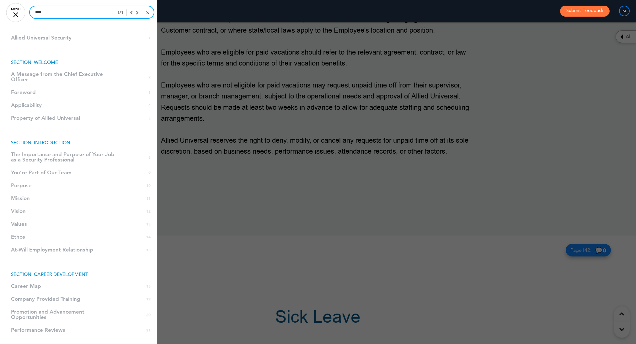
scroll to position [57411, 0]
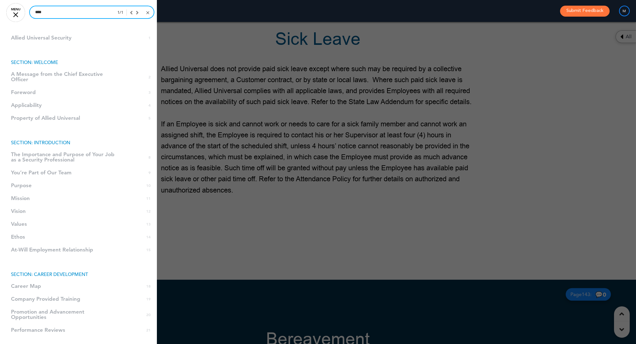
type input "****"
click at [246, 264] on div at bounding box center [318, 172] width 636 height 344
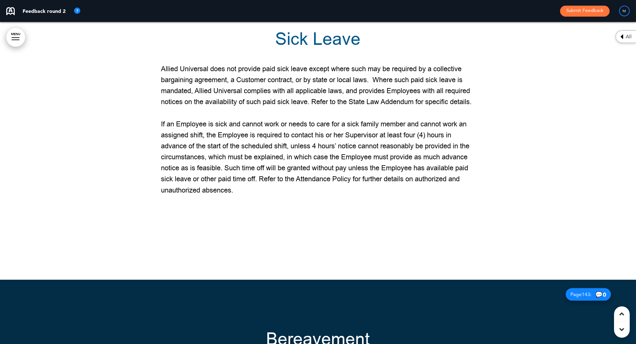
click at [625, 32] on div "All" at bounding box center [625, 36] width 20 height 13
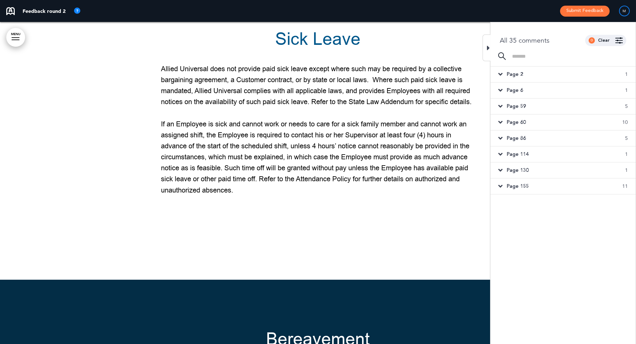
scroll to position [0, 0]
click at [512, 135] on span "Page 86" at bounding box center [516, 138] width 19 height 7
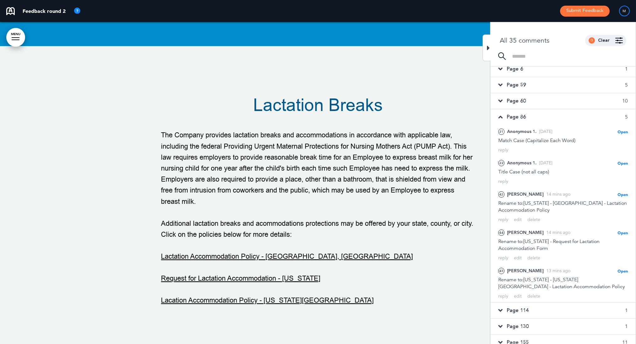
scroll to position [21, 0]
click at [525, 339] on span "Page 155" at bounding box center [518, 342] width 22 height 7
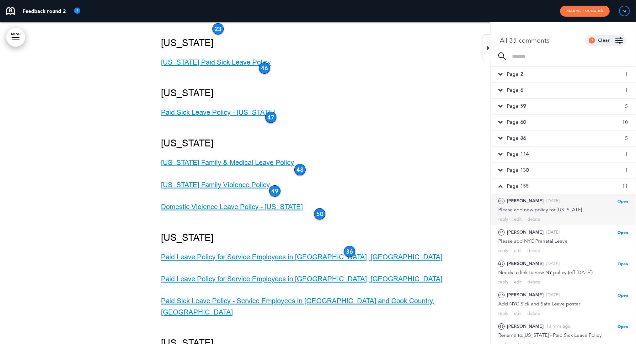
scroll to position [0, 0]
click at [521, 172] on span "Page 130" at bounding box center [518, 170] width 22 height 7
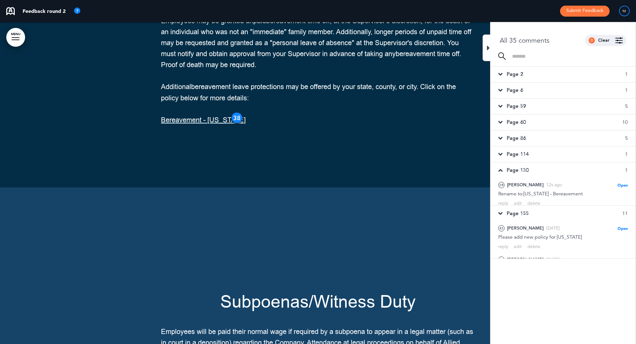
scroll to position [57411, 0]
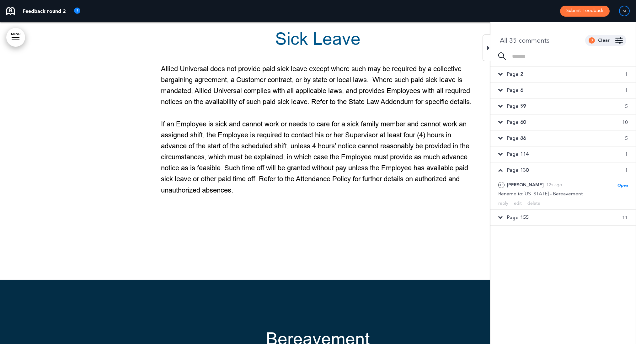
click at [522, 152] on span "Page 114" at bounding box center [518, 154] width 22 height 7
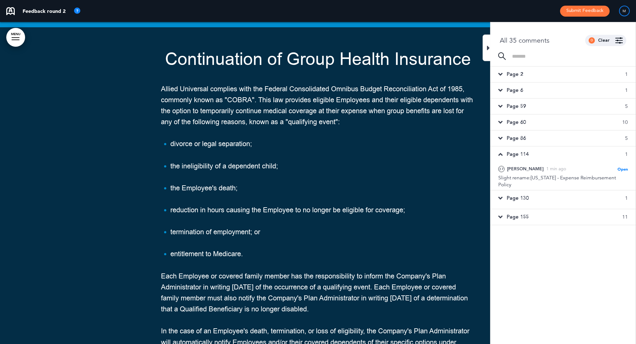
scroll to position [51023, 0]
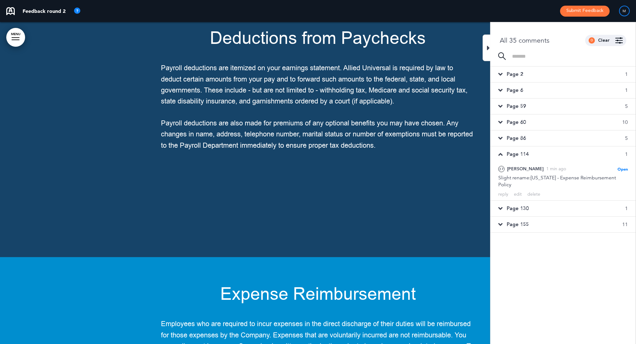
click at [522, 139] on span "Page 86" at bounding box center [516, 138] width 19 height 7
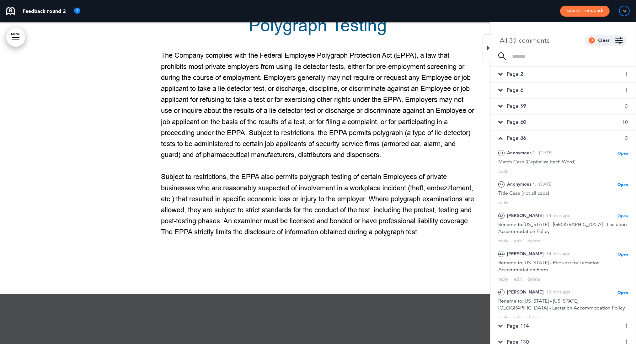
scroll to position [39660, 0]
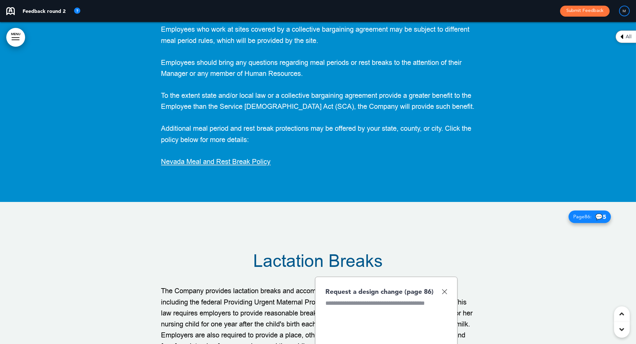
click at [446, 289] on img at bounding box center [444, 291] width 5 height 5
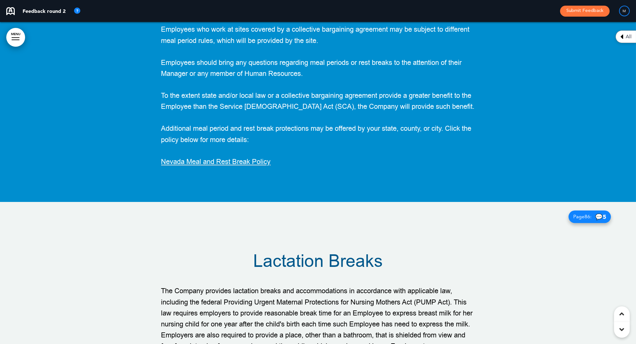
click at [621, 30] on div "All" at bounding box center [625, 36] width 20 height 13
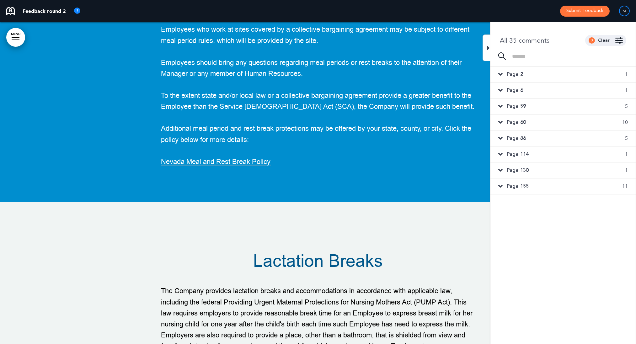
click at [509, 138] on span "Page 86" at bounding box center [516, 138] width 19 height 7
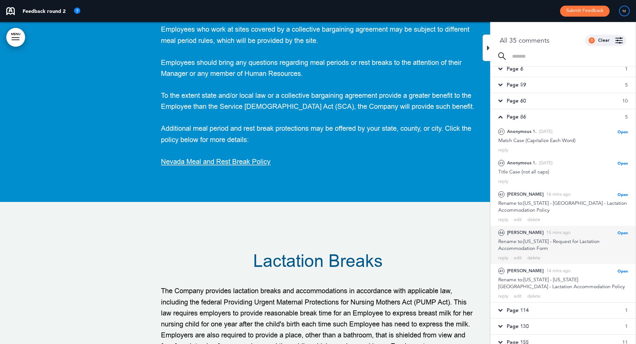
scroll to position [21, 0]
click at [506, 307] on div "Page 114 1" at bounding box center [562, 311] width 145 height 16
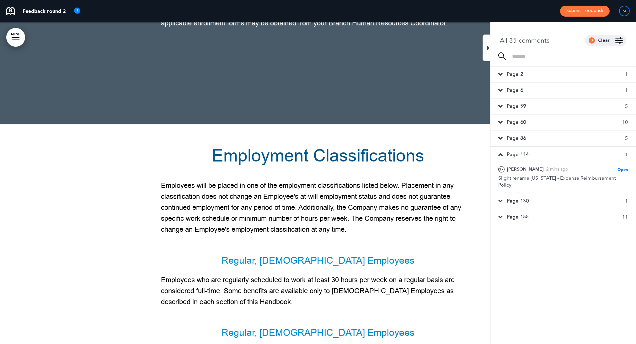
scroll to position [51023, 0]
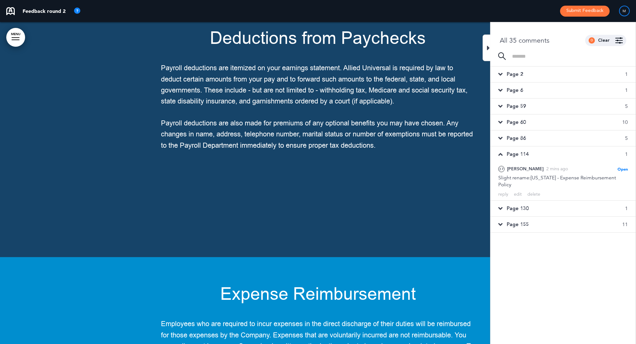
click at [519, 136] on span "Page 86" at bounding box center [516, 138] width 19 height 7
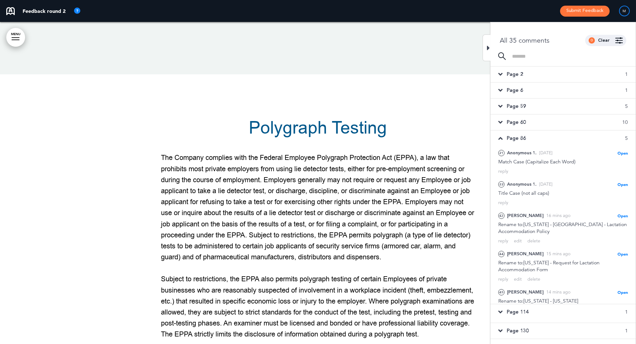
scroll to position [39660, 0]
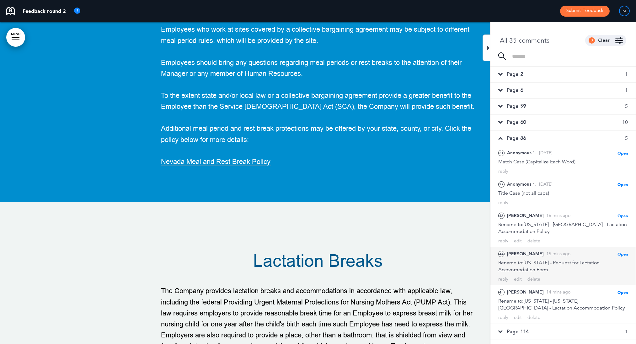
click at [527, 264] on div "Rename to:Maryland - Request for Lactation Accommodation Form" at bounding box center [563, 266] width 130 height 14
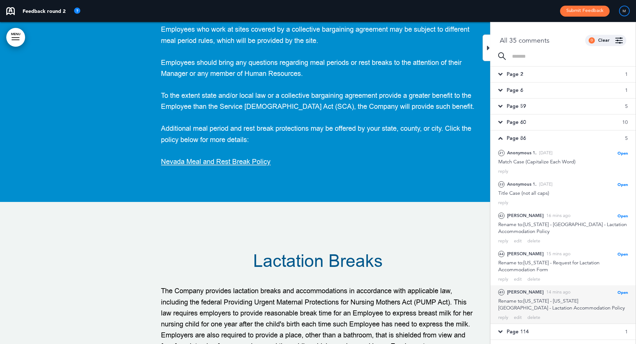
click at [518, 289] on div "[PERSON_NAME]" at bounding box center [525, 292] width 37 height 7
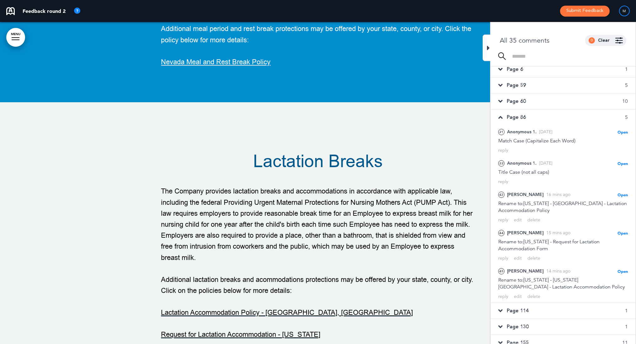
scroll to position [39792, 0]
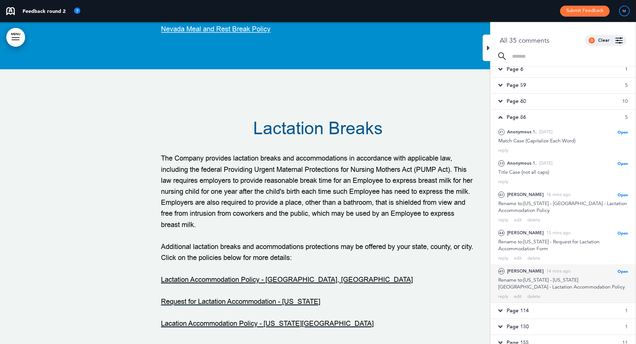
click at [620, 269] on span "Open" at bounding box center [622, 271] width 10 height 5
click at [553, 277] on div "Rename to:New York - New York City - Lactation Accommodation Policy" at bounding box center [563, 284] width 130 height 14
click at [529, 277] on div "Rename to:New York - New York City - Lactation Accommodation Policy" at bounding box center [563, 284] width 130 height 14
click at [546, 268] on div "14 mins ago" at bounding box center [558, 271] width 24 height 7
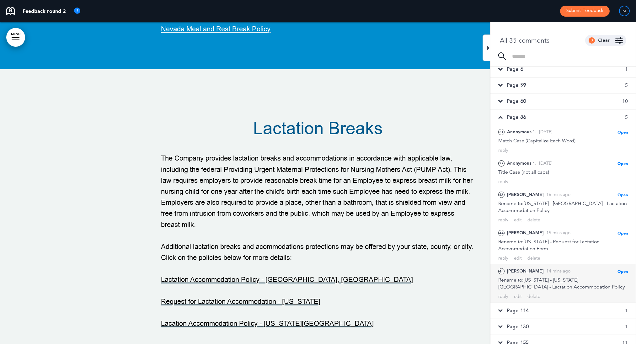
click at [546, 268] on div "14 mins ago" at bounding box center [558, 271] width 24 height 7
click at [622, 269] on span "Open" at bounding box center [622, 271] width 10 height 5
click at [623, 269] on span "Open" at bounding box center [622, 271] width 10 height 5
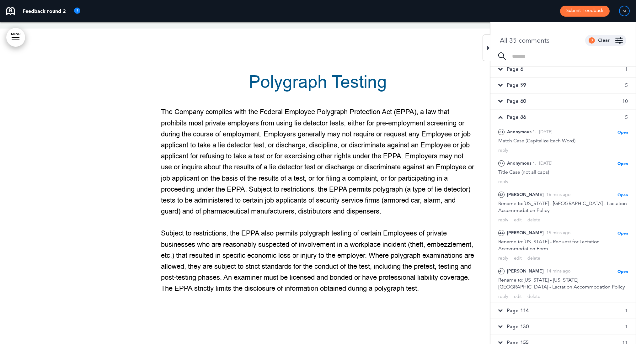
click at [522, 323] on span "Page 130" at bounding box center [518, 326] width 22 height 7
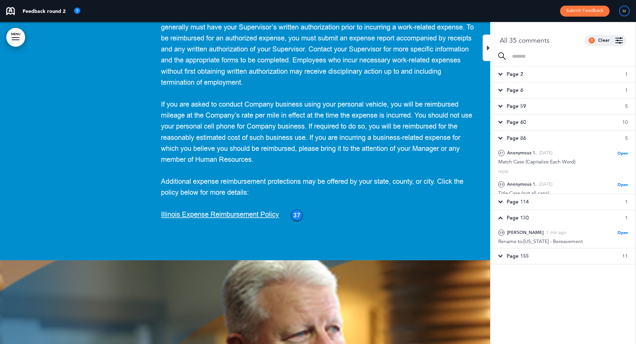
scroll to position [57411, 0]
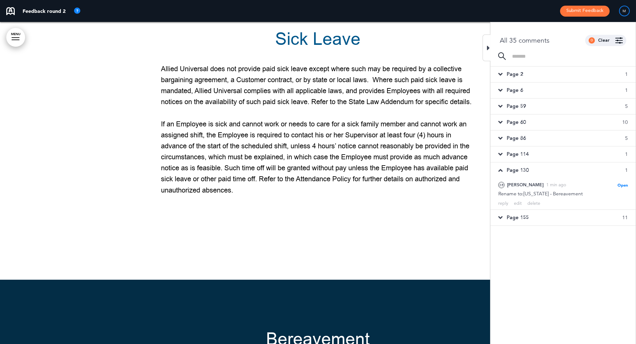
click at [521, 214] on span "Page 155" at bounding box center [518, 217] width 22 height 7
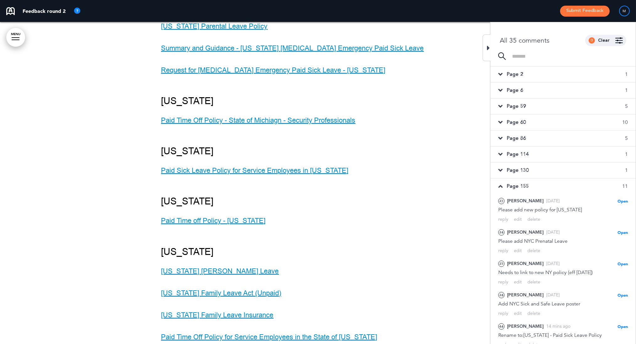
scroll to position [67317, 0]
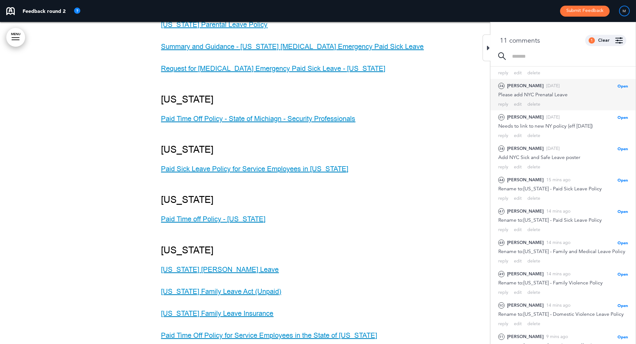
scroll to position [39, 0]
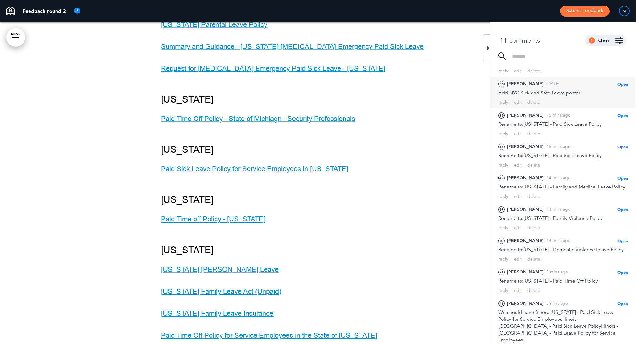
scroll to position [100, 0]
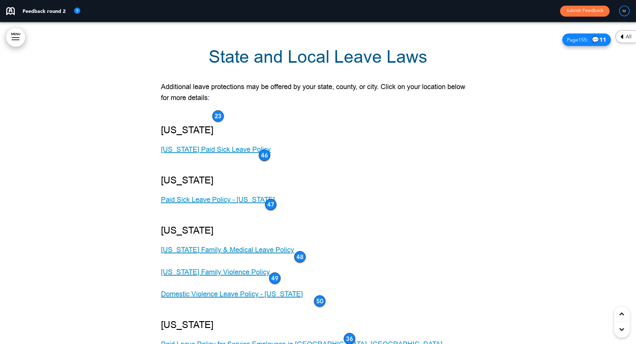
scroll to position [66746, 0]
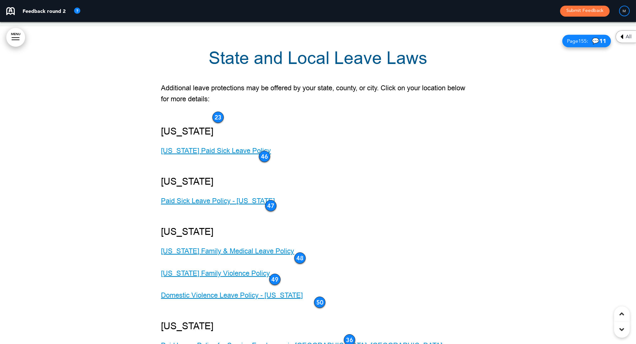
drag, startPoint x: 513, startPoint y: 181, endPoint x: 365, endPoint y: 201, distance: 149.4
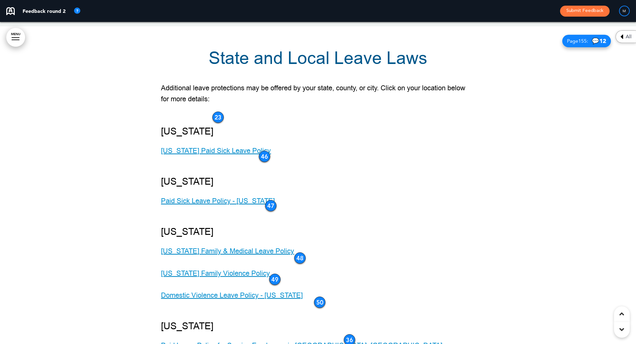
drag, startPoint x: 304, startPoint y: 225, endPoint x: 457, endPoint y: 225, distance: 152.5
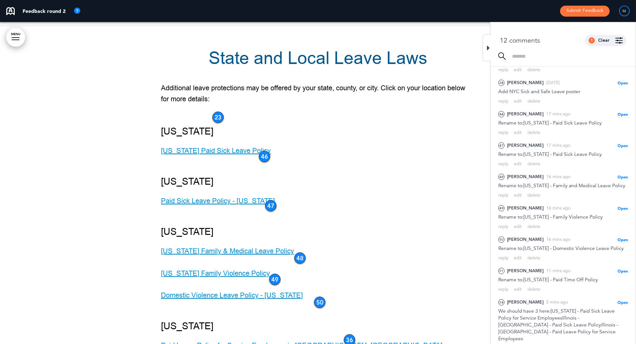
scroll to position [144, 0]
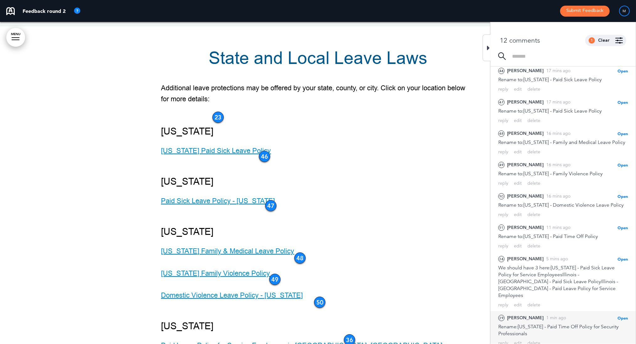
drag, startPoint x: 332, startPoint y: 237, endPoint x: 374, endPoint y: 243, distance: 42.5
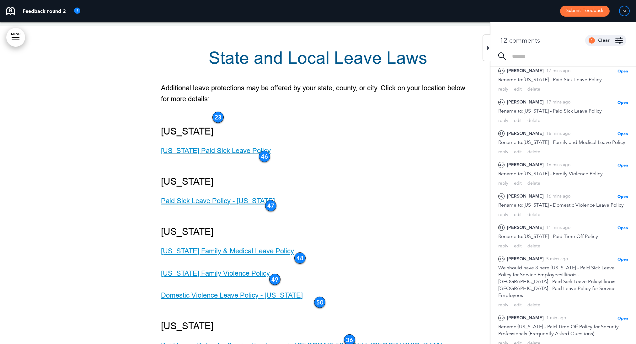
drag, startPoint x: 375, startPoint y: 244, endPoint x: 302, endPoint y: 237, distance: 73.1
copy div "**********"
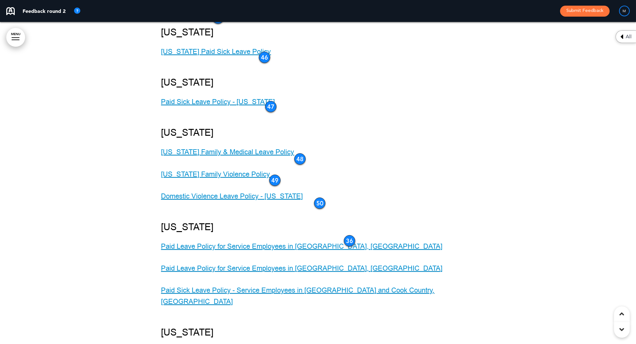
scroll to position [66776, 0]
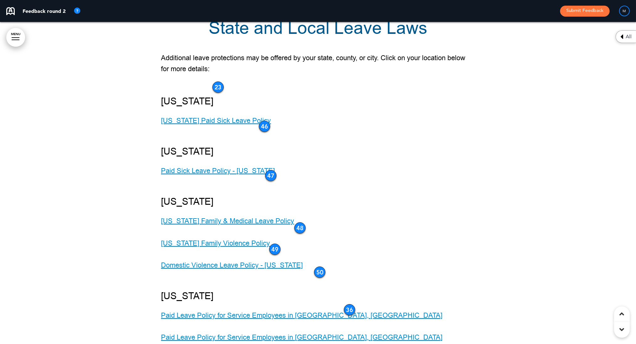
drag, startPoint x: 263, startPoint y: 126, endPoint x: 255, endPoint y: 119, distance: 10.7
drag, startPoint x: 334, startPoint y: 193, endPoint x: 329, endPoint y: 184, distance: 9.6
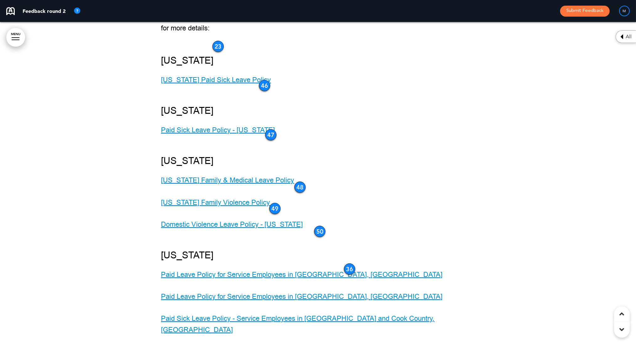
scroll to position [66835, 0]
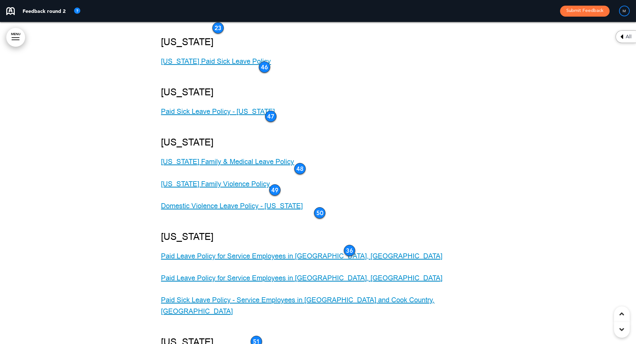
drag, startPoint x: 449, startPoint y: 172, endPoint x: 286, endPoint y: 205, distance: 166.4
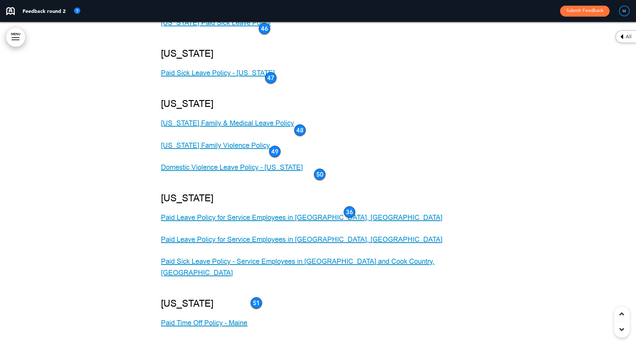
scroll to position [66900, 0]
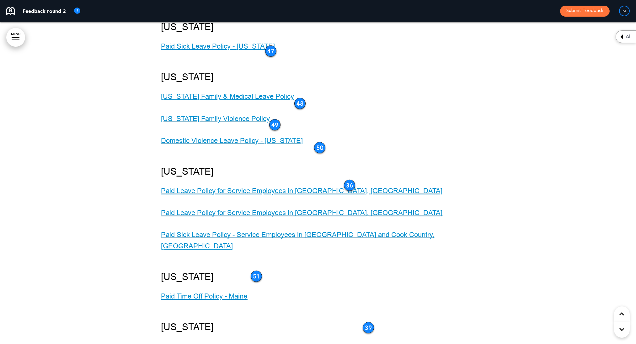
drag, startPoint x: 451, startPoint y: 193, endPoint x: 417, endPoint y: 158, distance: 49.0
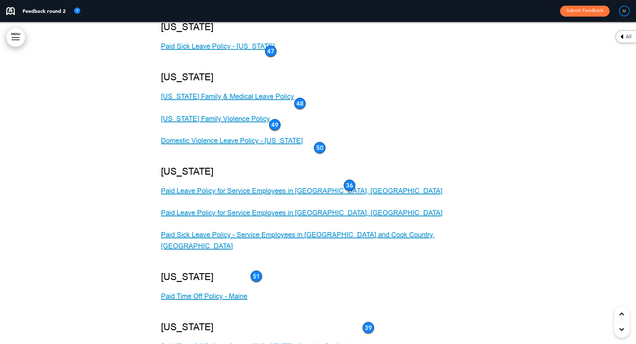
drag, startPoint x: 367, startPoint y: 210, endPoint x: 371, endPoint y: 181, distance: 29.1
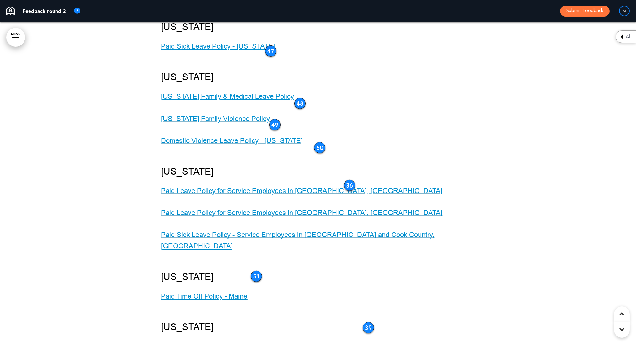
drag, startPoint x: 516, startPoint y: 226, endPoint x: 365, endPoint y: 230, distance: 150.9
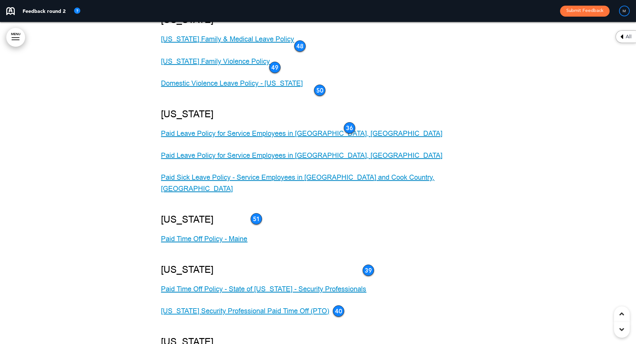
scroll to position [66985, 0]
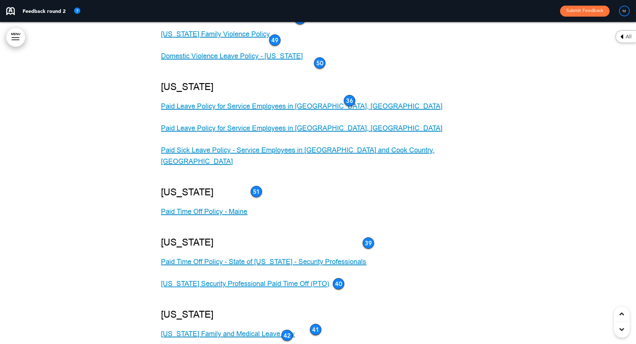
drag, startPoint x: 499, startPoint y: 191, endPoint x: 353, endPoint y: 196, distance: 146.6
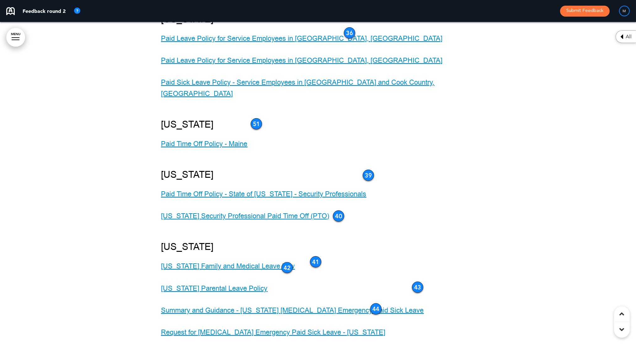
scroll to position [67107, 0]
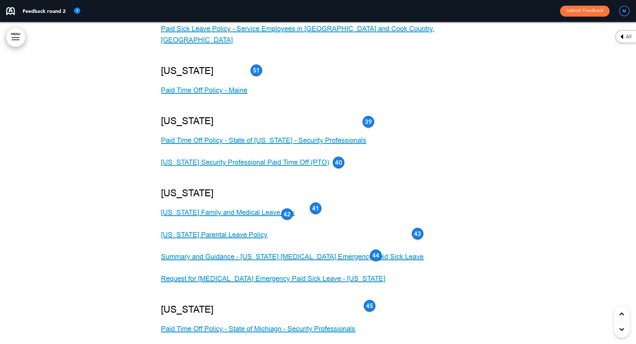
click at [263, 122] on div "State and Local Leave Laws Additional leave protections may be offered by your …" at bounding box center [318, 320] width 314 height 1263
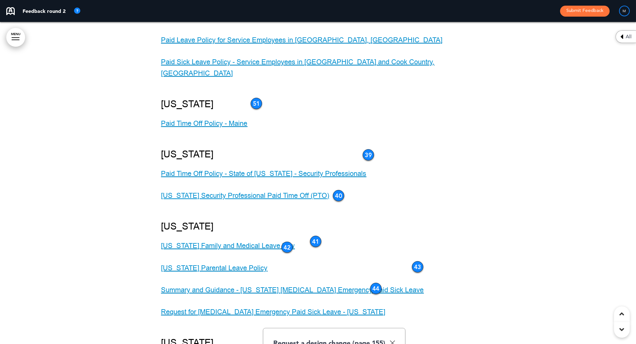
scroll to position [67068, 0]
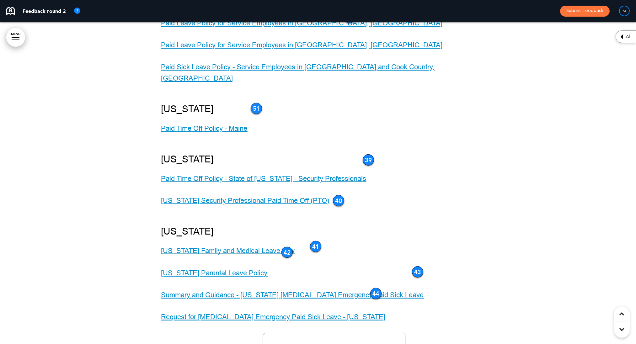
drag, startPoint x: 386, startPoint y: 125, endPoint x: 334, endPoint y: 103, distance: 56.6
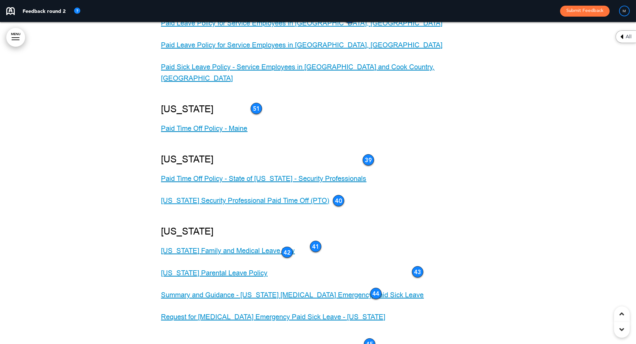
drag, startPoint x: 337, startPoint y: 214, endPoint x: 266, endPoint y: 213, distance: 71.5
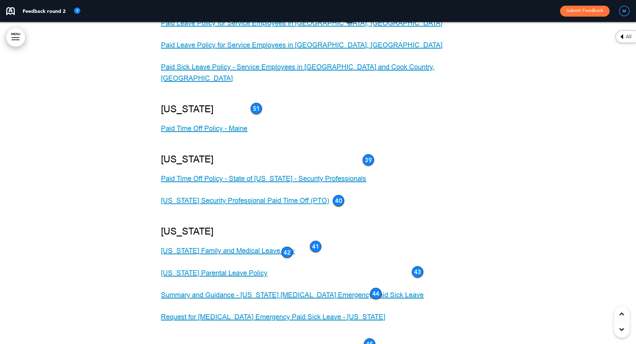
drag, startPoint x: 385, startPoint y: 219, endPoint x: 286, endPoint y: 229, distance: 99.4
drag, startPoint x: 388, startPoint y: 219, endPoint x: 288, endPoint y: 231, distance: 100.7
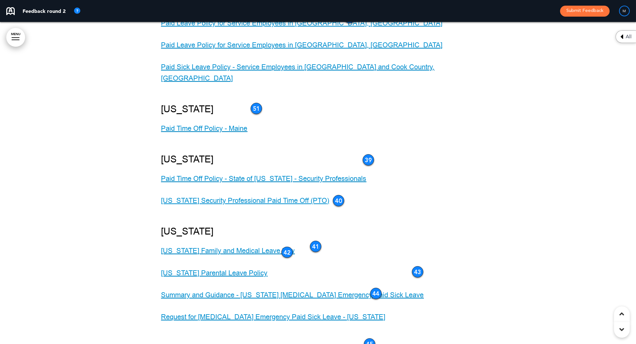
drag, startPoint x: 423, startPoint y: 241, endPoint x: 282, endPoint y: 257, distance: 141.5
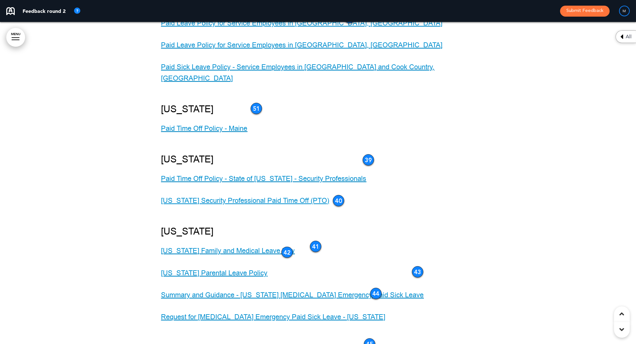
drag, startPoint x: 472, startPoint y: 202, endPoint x: 408, endPoint y: 256, distance: 83.5
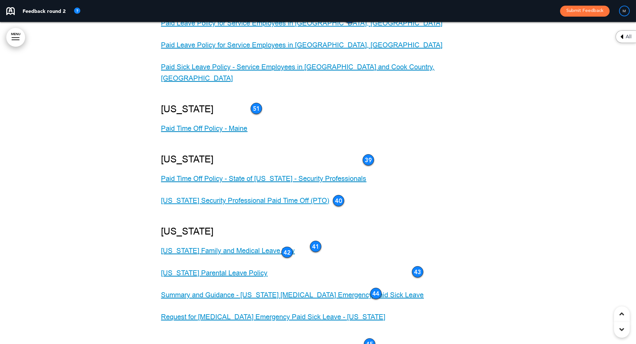
drag, startPoint x: 472, startPoint y: 203, endPoint x: 382, endPoint y: 277, distance: 116.6
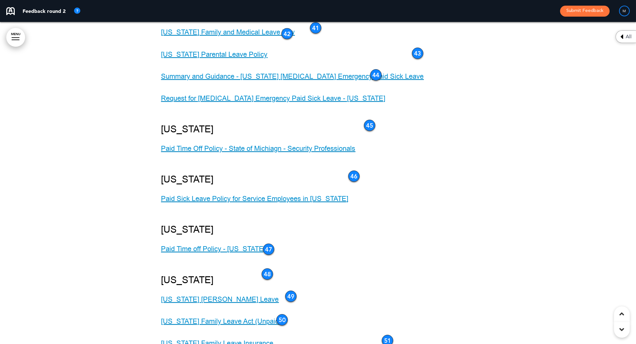
scroll to position [67285, 0]
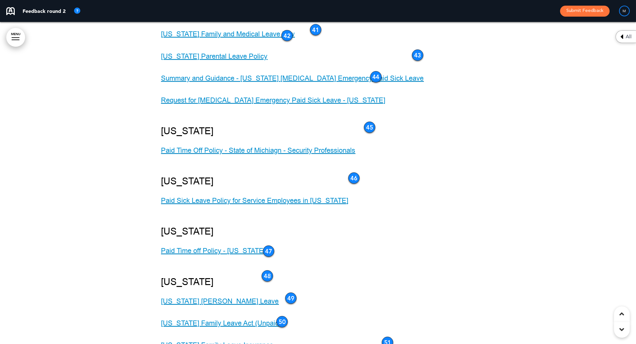
click at [481, 181] on div at bounding box center [318, 147] width 636 height 1321
click at [514, 189] on div at bounding box center [318, 147] width 636 height 1321
click at [534, 212] on div at bounding box center [318, 147] width 636 height 1321
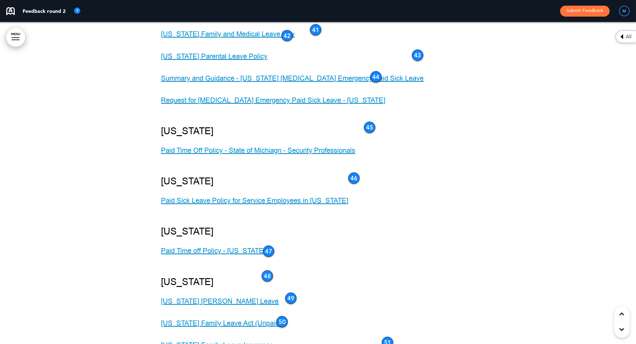
drag, startPoint x: 539, startPoint y: 216, endPoint x: 382, endPoint y: 109, distance: 190.7
click at [520, 130] on div at bounding box center [318, 147] width 636 height 1321
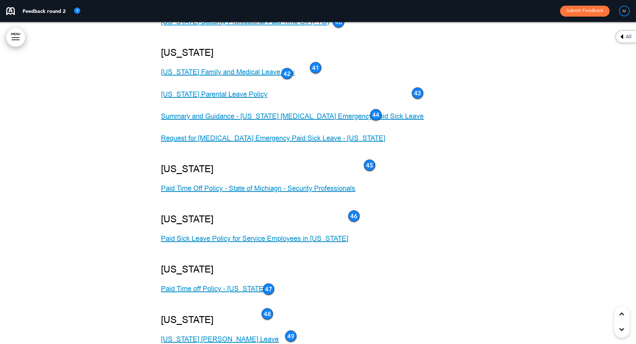
scroll to position [67235, 0]
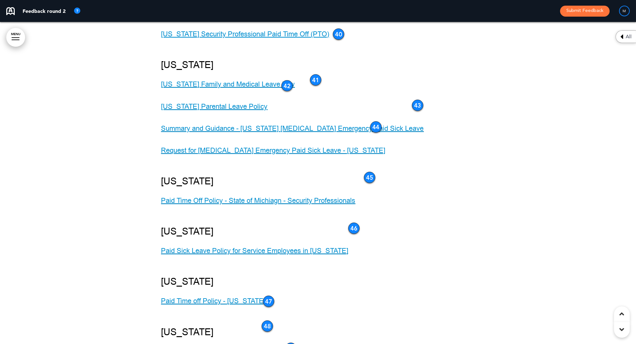
drag, startPoint x: 525, startPoint y: 182, endPoint x: 281, endPoint y: 179, distance: 243.1
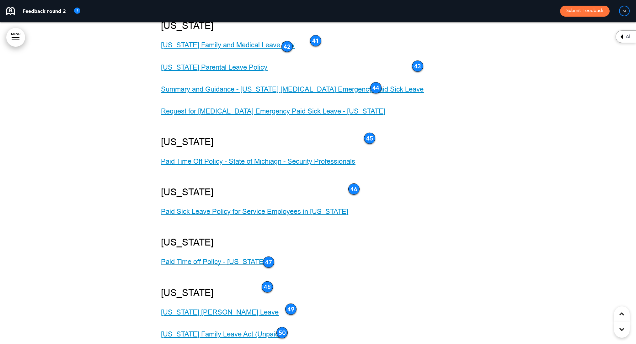
scroll to position [67280, 0]
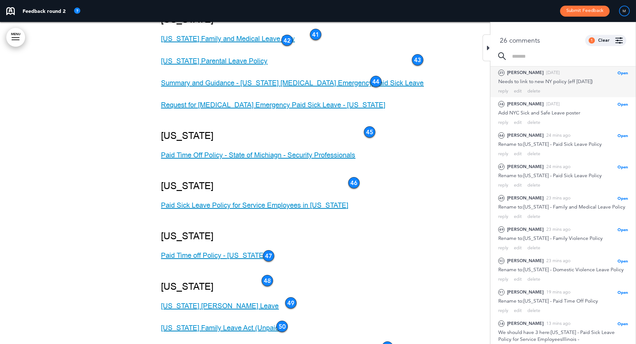
scroll to position [70, 0]
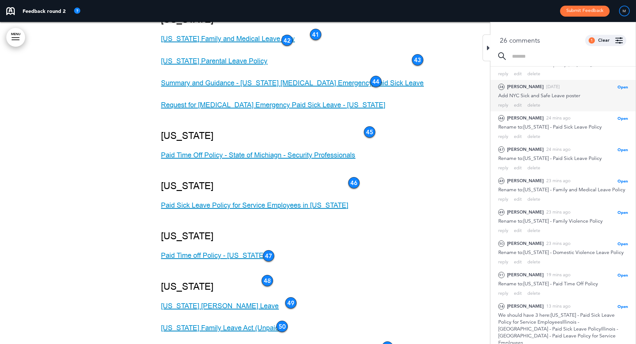
scroll to position [100, 0]
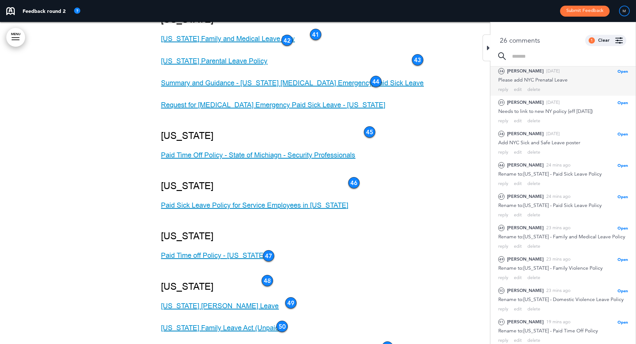
scroll to position [39, 0]
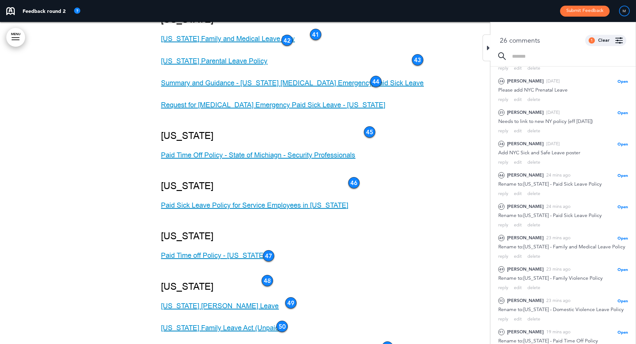
click at [319, 181] on div "State and Local Leave Laws Additional leave protections may be offered by your …" at bounding box center [318, 146] width 314 height 1263
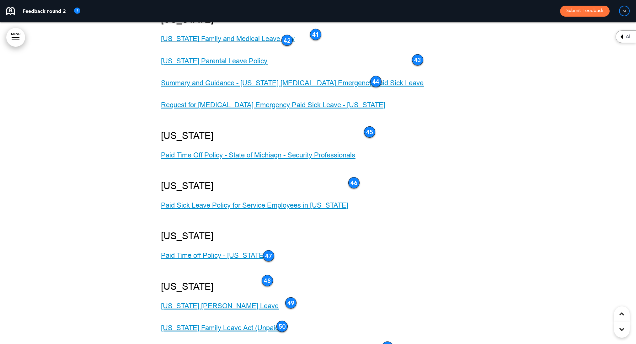
drag, startPoint x: 323, startPoint y: 186, endPoint x: 328, endPoint y: 209, distance: 23.4
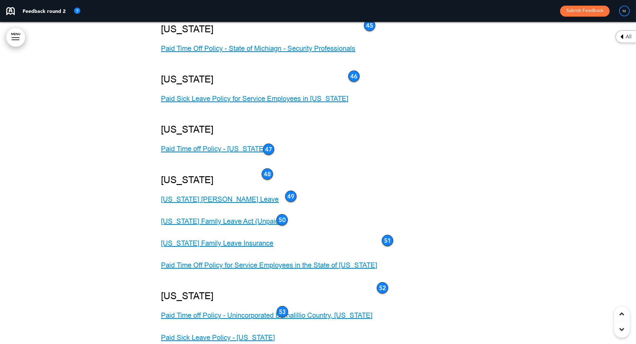
scroll to position [67378, 0]
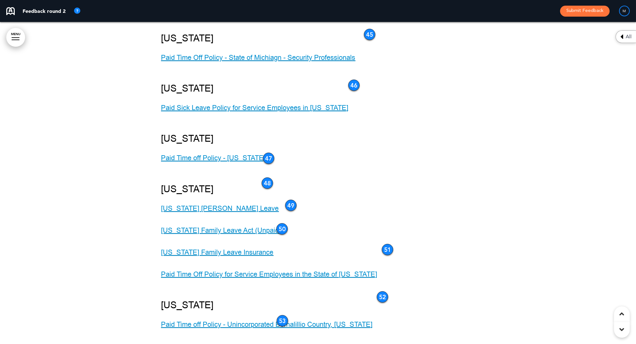
click at [418, 158] on div "State and Local Leave Laws Additional leave protections may be offered by your …" at bounding box center [318, 49] width 314 height 1263
click at [336, 203] on div "State and Local Leave Laws Additional leave protections may be offered by your …" at bounding box center [318, 49] width 314 height 1263
drag, startPoint x: 341, startPoint y: 208, endPoint x: 313, endPoint y: 212, distance: 28.9
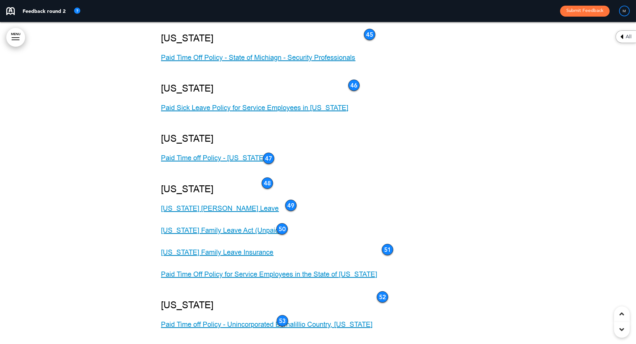
click at [379, 250] on div "State and Local Leave Laws Additional leave protections may be offered by your …" at bounding box center [318, 49] width 314 height 1263
click at [503, 134] on div at bounding box center [318, 54] width 636 height 1321
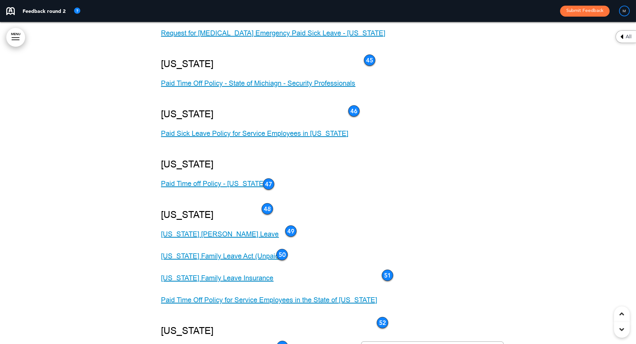
scroll to position [67352, 0]
click at [514, 198] on div at bounding box center [318, 80] width 636 height 1321
drag, startPoint x: 517, startPoint y: 202, endPoint x: 386, endPoint y: 260, distance: 143.4
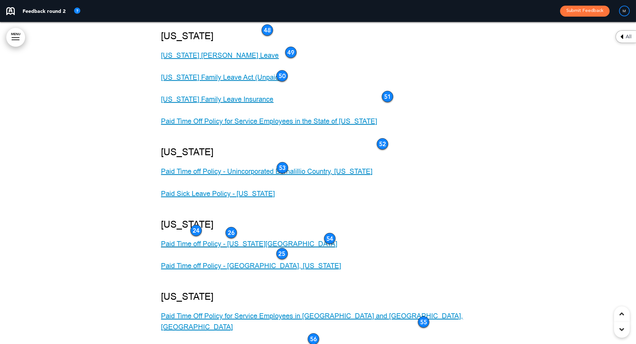
scroll to position [67525, 0]
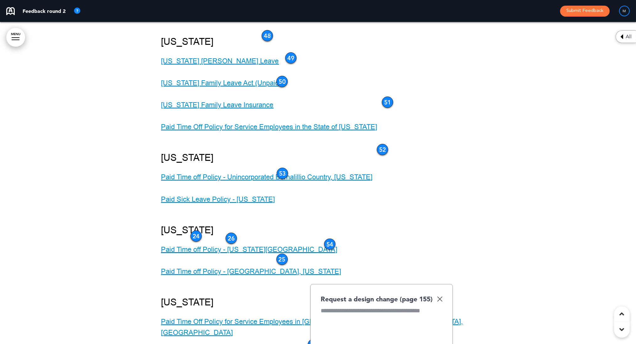
scroll to position [67350, 0]
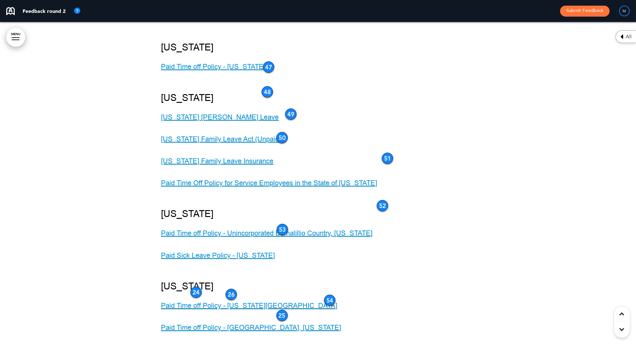
scroll to position [67468, 0]
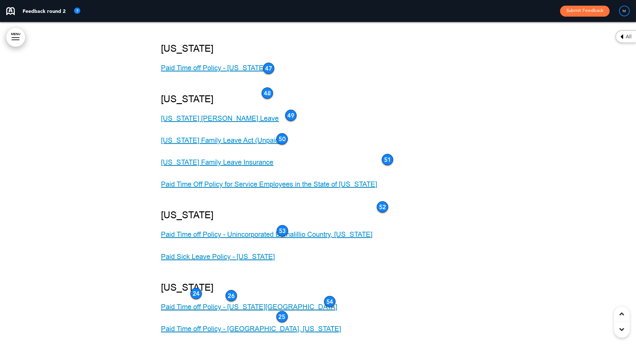
drag, startPoint x: 499, startPoint y: 198, endPoint x: 374, endPoint y: 191, distance: 125.3
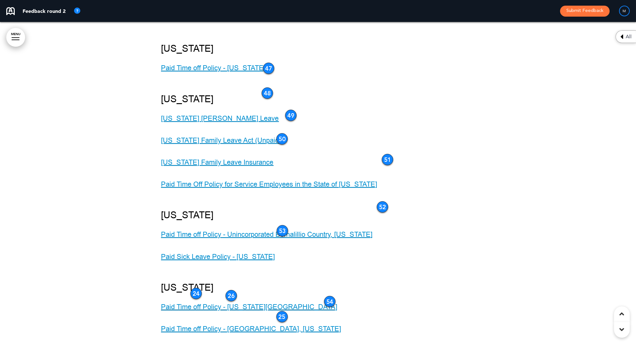
drag, startPoint x: 264, startPoint y: 248, endPoint x: 260, endPoint y: 268, distance: 20.7
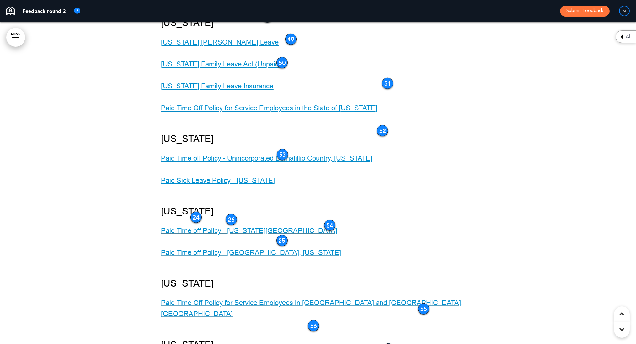
click at [622, 37] on icon at bounding box center [621, 37] width 3 height 8
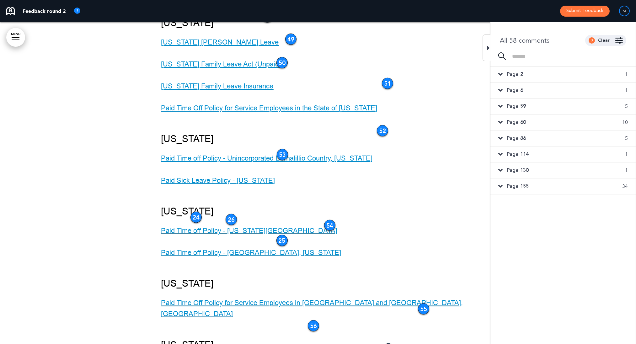
scroll to position [0, 0]
click at [521, 183] on span "Page 155" at bounding box center [518, 186] width 22 height 7
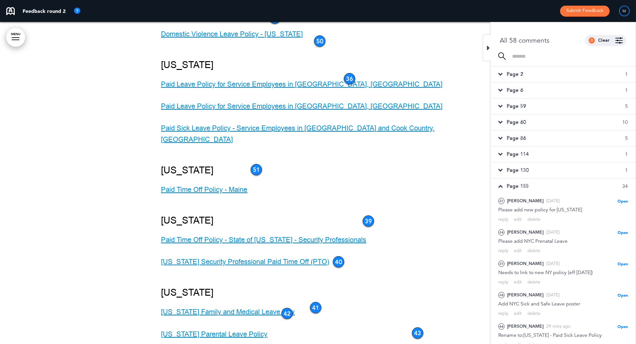
scroll to position [66470, 0]
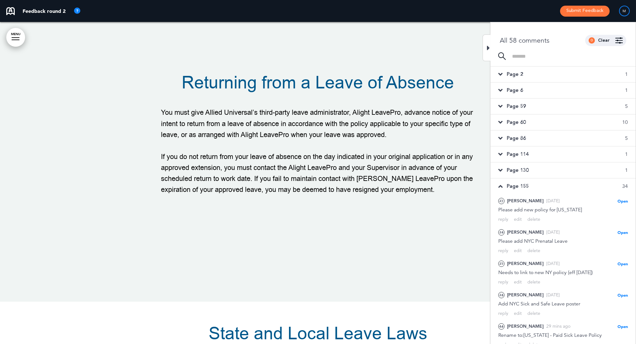
click at [523, 168] on span "Page 130" at bounding box center [518, 170] width 22 height 7
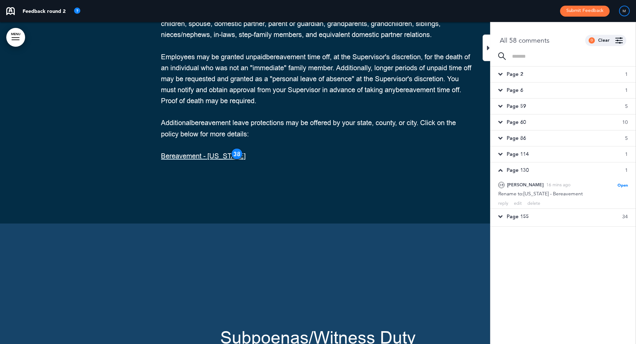
scroll to position [57411, 0]
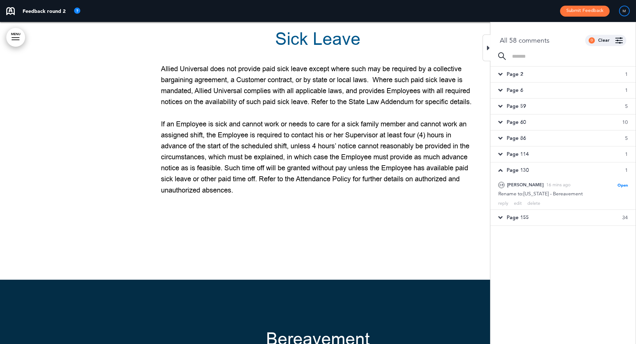
click at [518, 152] on span "Page 114" at bounding box center [518, 154] width 22 height 7
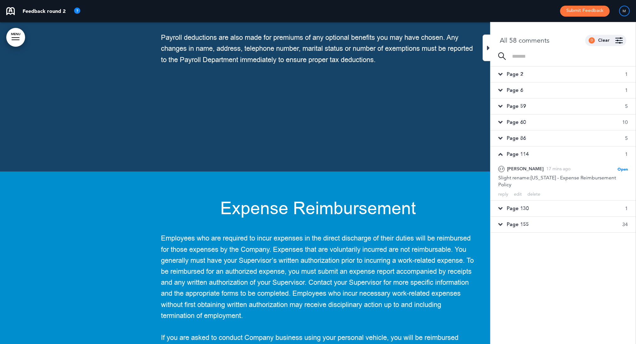
scroll to position [51023, 0]
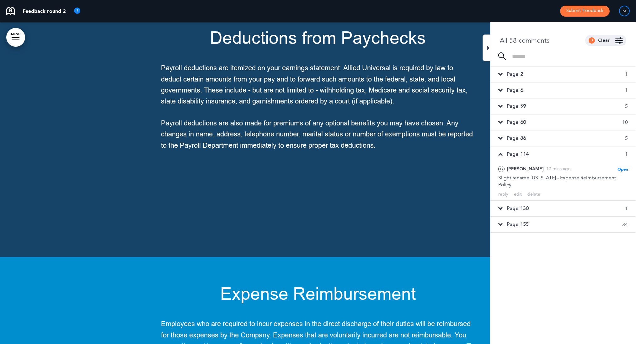
click at [515, 139] on span "Page 86" at bounding box center [516, 138] width 19 height 7
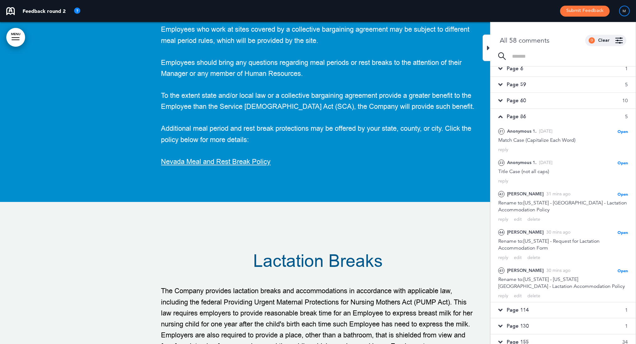
scroll to position [21, 0]
click at [490, 54] on div at bounding box center [486, 48] width 8 height 27
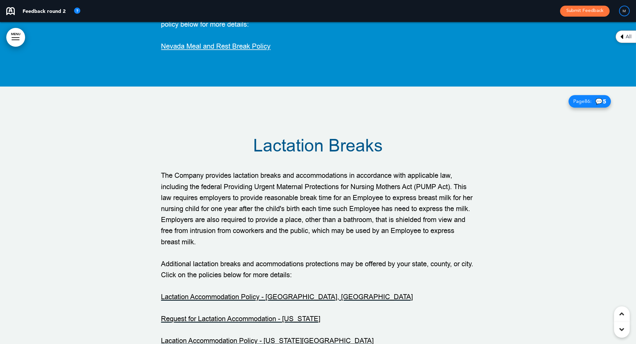
scroll to position [39753, 0]
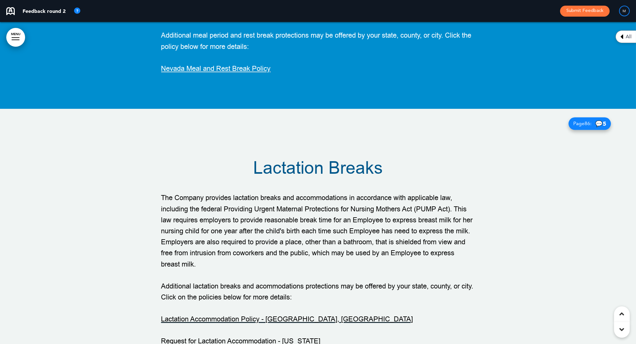
click at [618, 33] on div "All" at bounding box center [625, 36] width 20 height 13
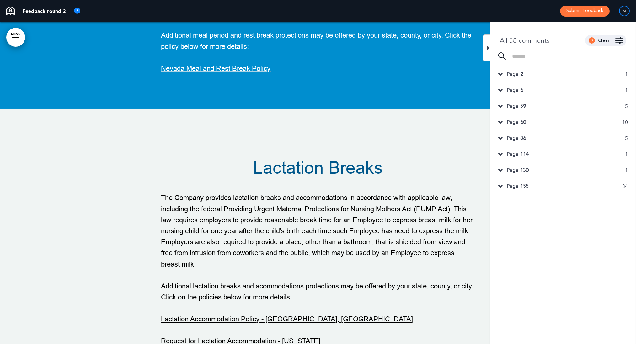
scroll to position [0, 0]
click at [506, 168] on div "Page 130 1" at bounding box center [562, 170] width 145 height 16
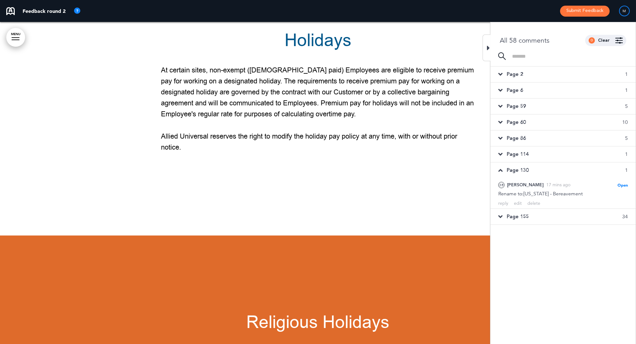
scroll to position [57411, 0]
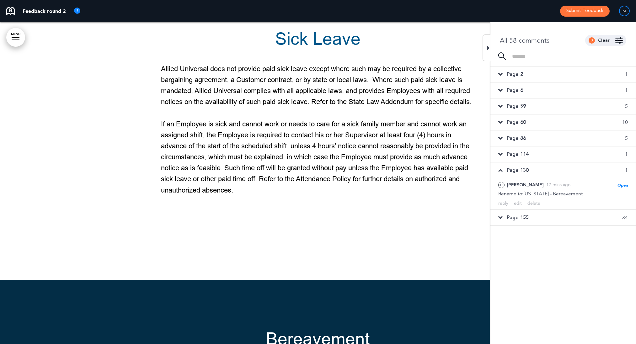
click at [517, 154] on span "Page 114" at bounding box center [518, 154] width 22 height 7
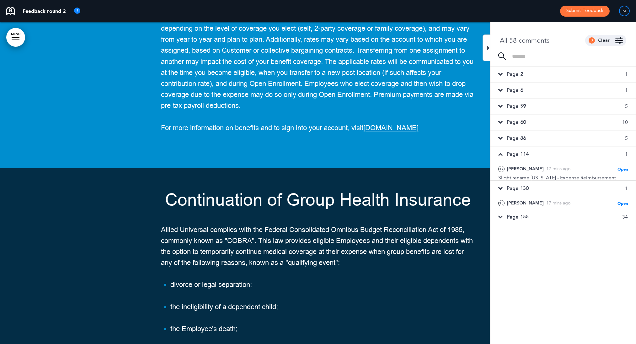
scroll to position [51023, 0]
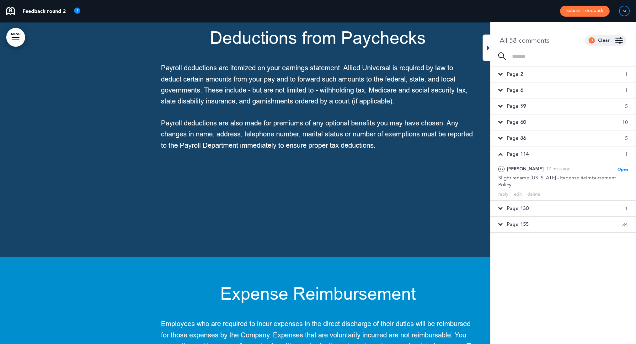
click at [518, 139] on span "Page 86" at bounding box center [516, 138] width 19 height 7
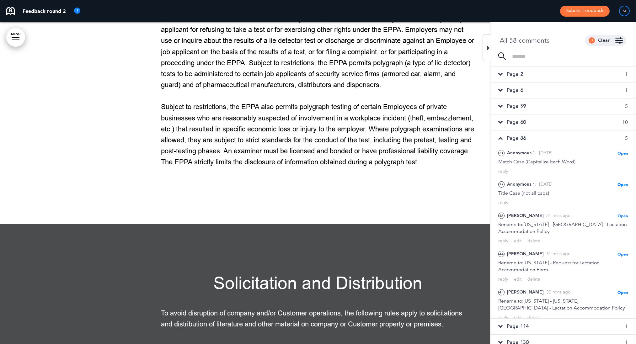
scroll to position [39660, 0]
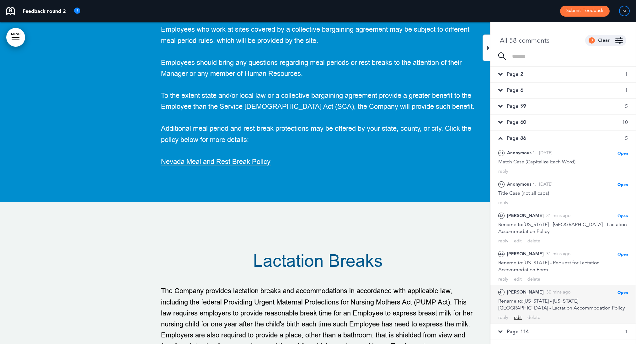
click at [519, 315] on div "edit" at bounding box center [518, 318] width 8 height 6
click at [624, 317] on div "Save" at bounding box center [623, 320] width 10 height 7
click at [488, 48] on icon at bounding box center [488, 48] width 3 height 8
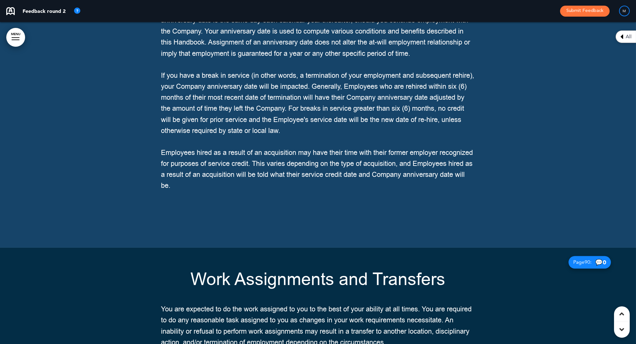
scroll to position [37734, 0]
click at [628, 36] on span "All" at bounding box center [629, 36] width 6 height 5
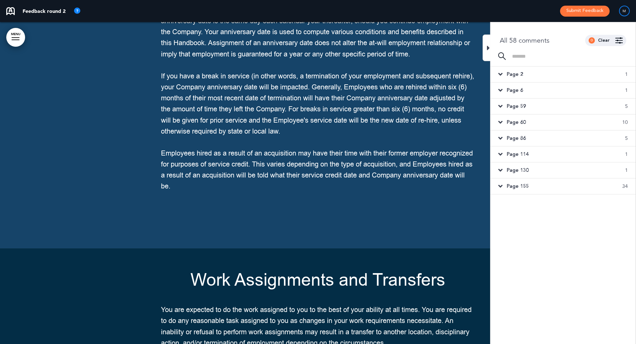
click at [520, 183] on span "Page 155" at bounding box center [518, 186] width 22 height 7
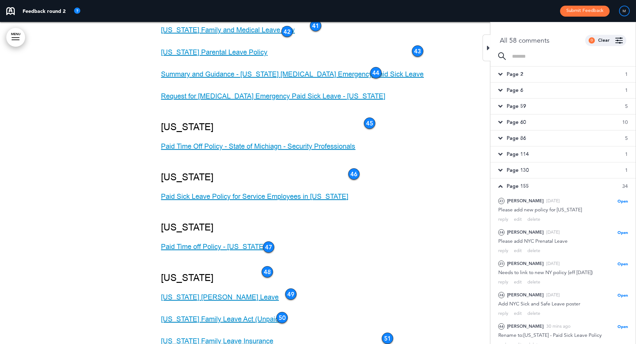
scroll to position [67266, 0]
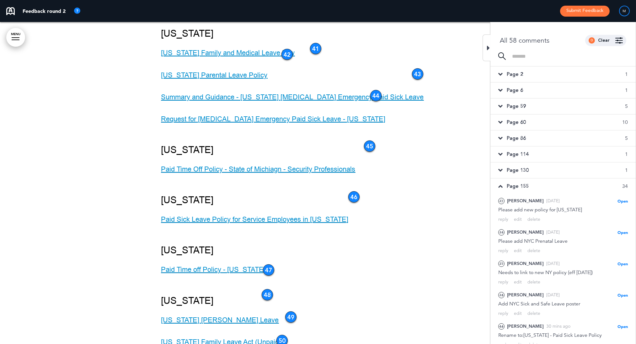
click at [60, 154] on div at bounding box center [318, 166] width 636 height 1321
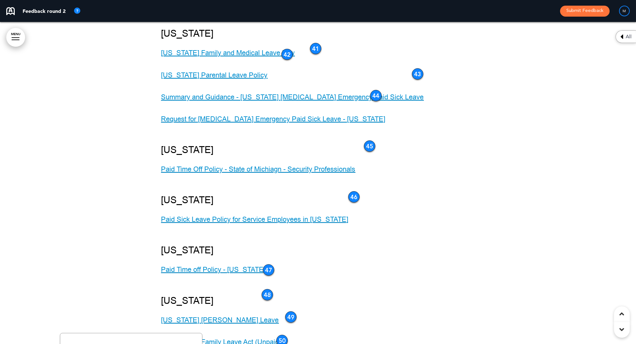
drag, startPoint x: 90, startPoint y: 154, endPoint x: 172, endPoint y: 133, distance: 84.3
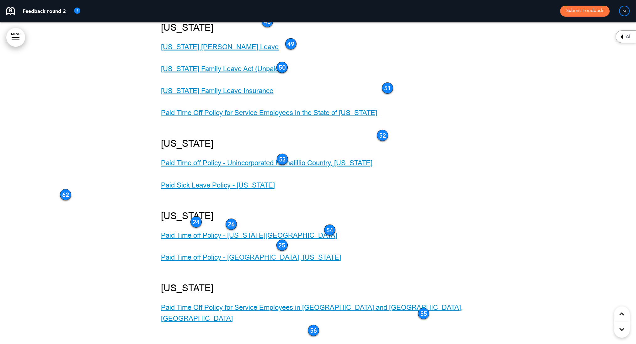
scroll to position [67551, 0]
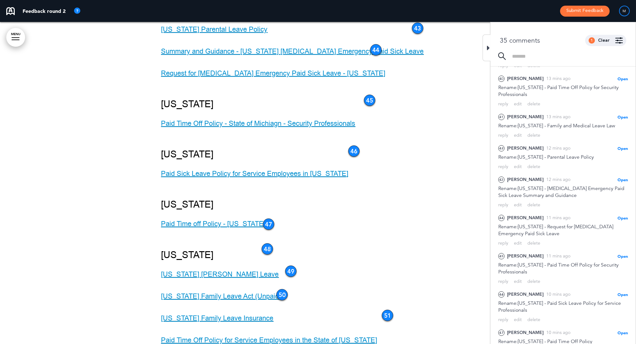
scroll to position [67150, 0]
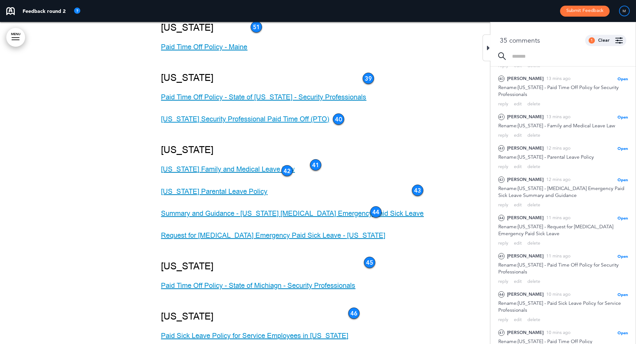
click at [486, 46] on div at bounding box center [486, 48] width 8 height 27
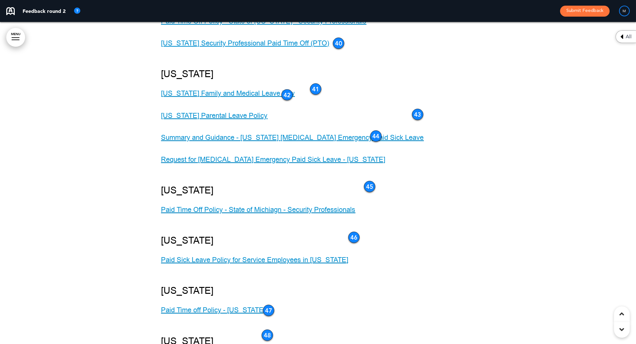
scroll to position [67244, 0]
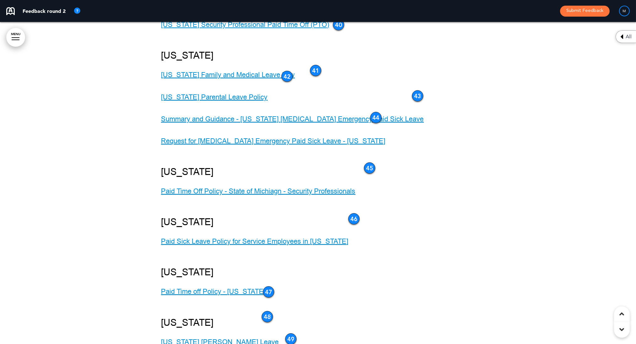
drag, startPoint x: 62, startPoint y: 179, endPoint x: 134, endPoint y: 262, distance: 109.6
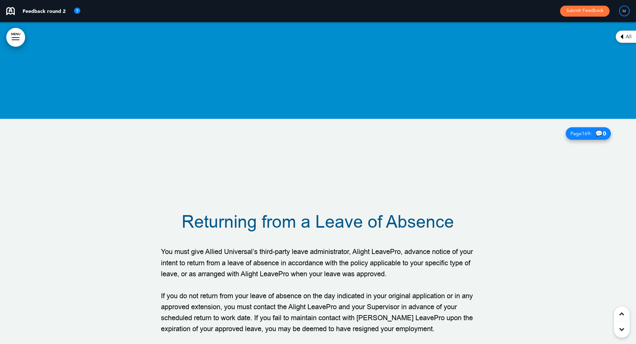
scroll to position [66381, 0]
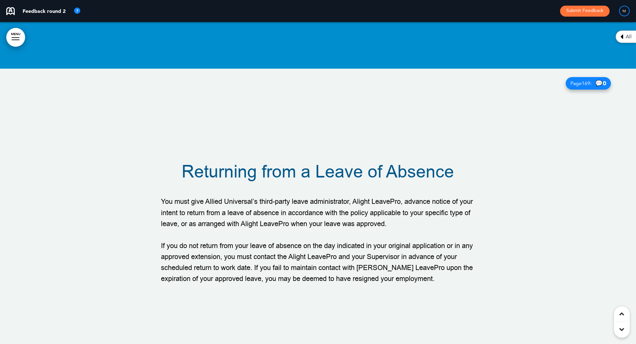
drag, startPoint x: 215, startPoint y: 198, endPoint x: 143, endPoint y: 200, distance: 72.2
